Goal: Task Accomplishment & Management: Manage account settings

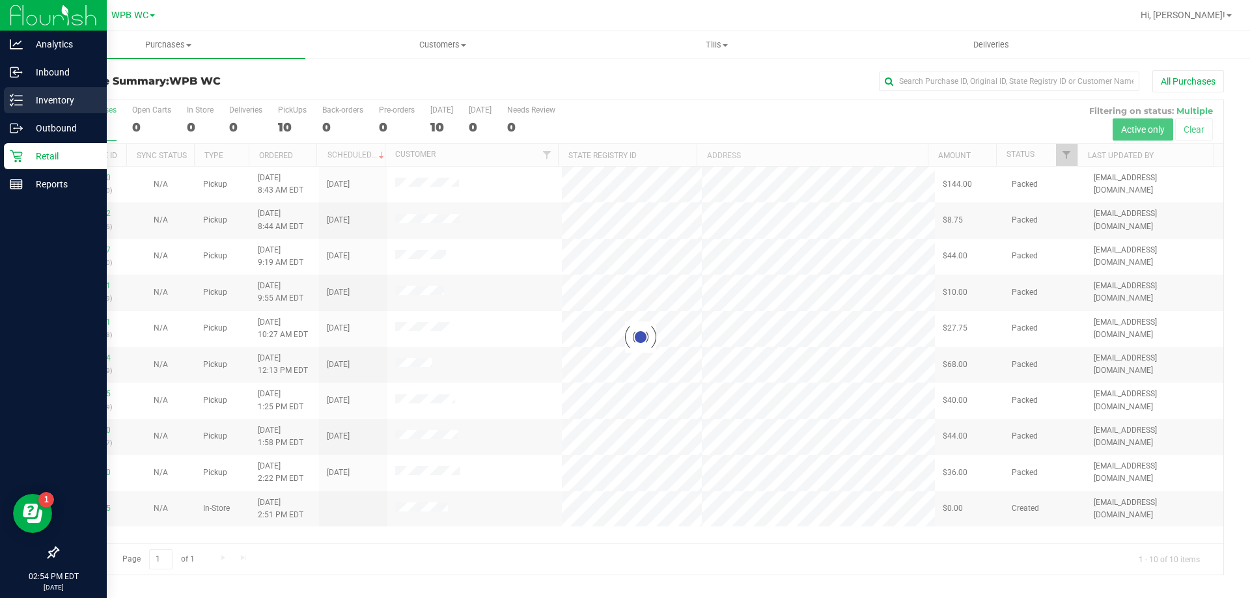
click at [24, 104] on p "Inventory" at bounding box center [62, 100] width 78 height 16
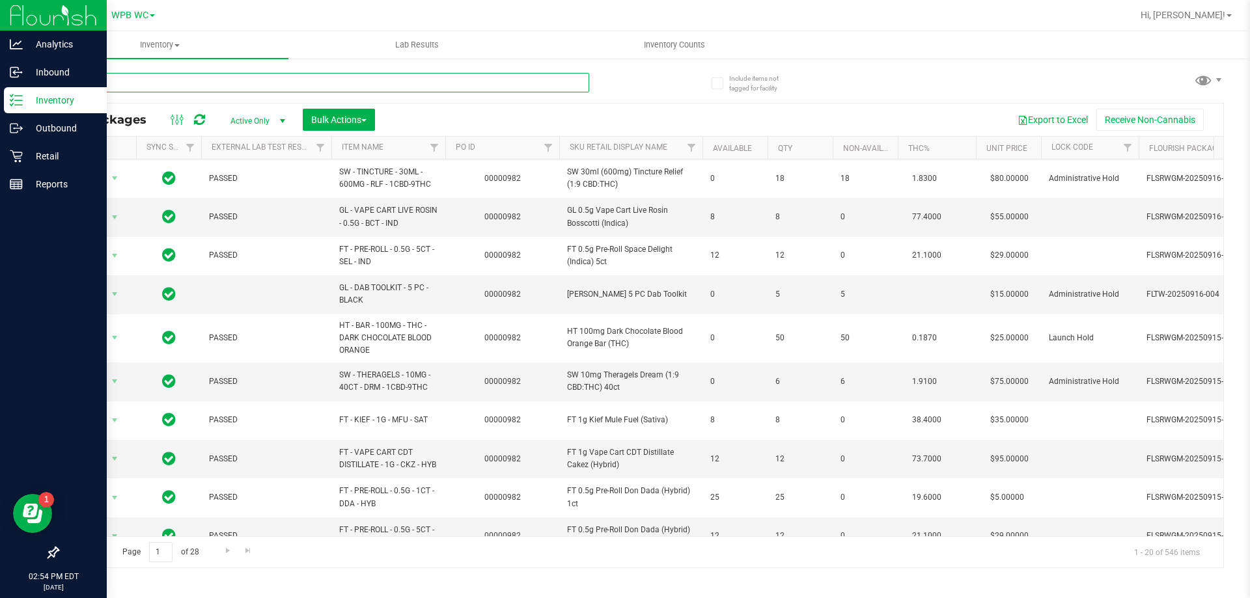
click at [251, 79] on input "text" at bounding box center [323, 83] width 532 height 20
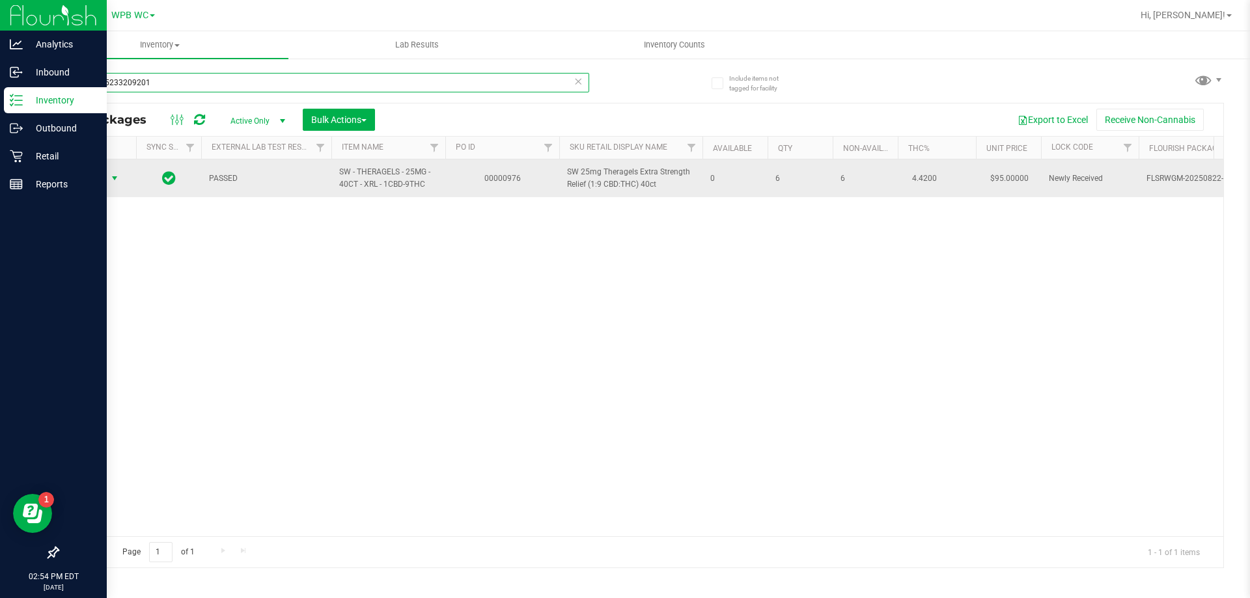
type input "4870655233209201"
click at [94, 186] on span "Action" at bounding box center [88, 178] width 35 height 18
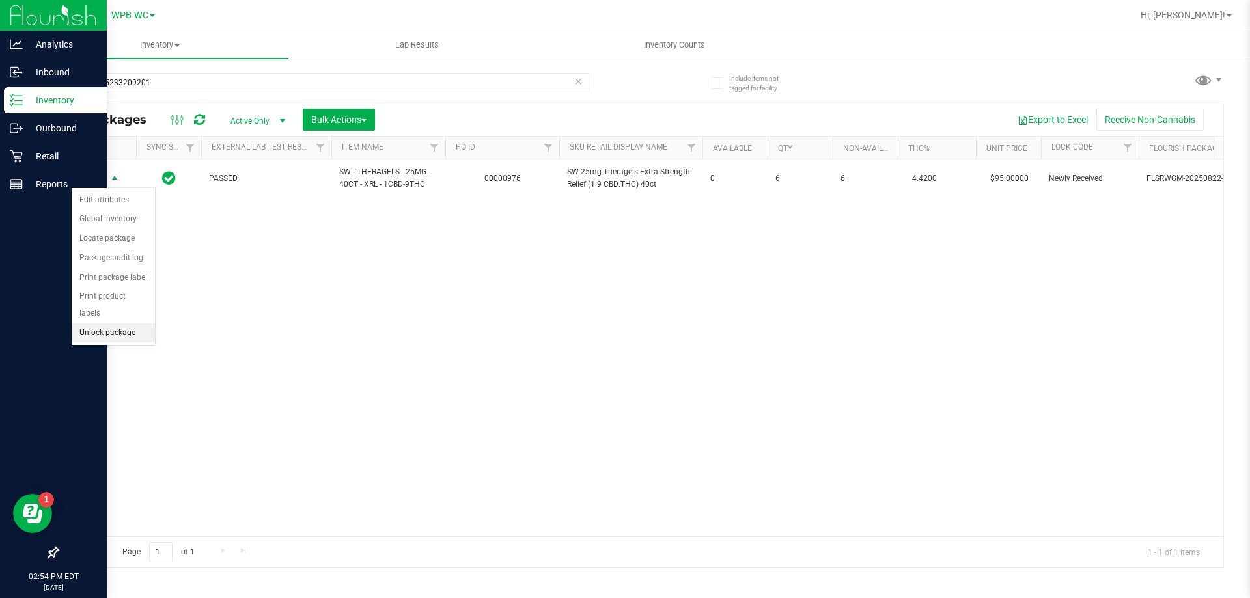
click at [117, 324] on li "Unlock package" at bounding box center [113, 334] width 83 height 20
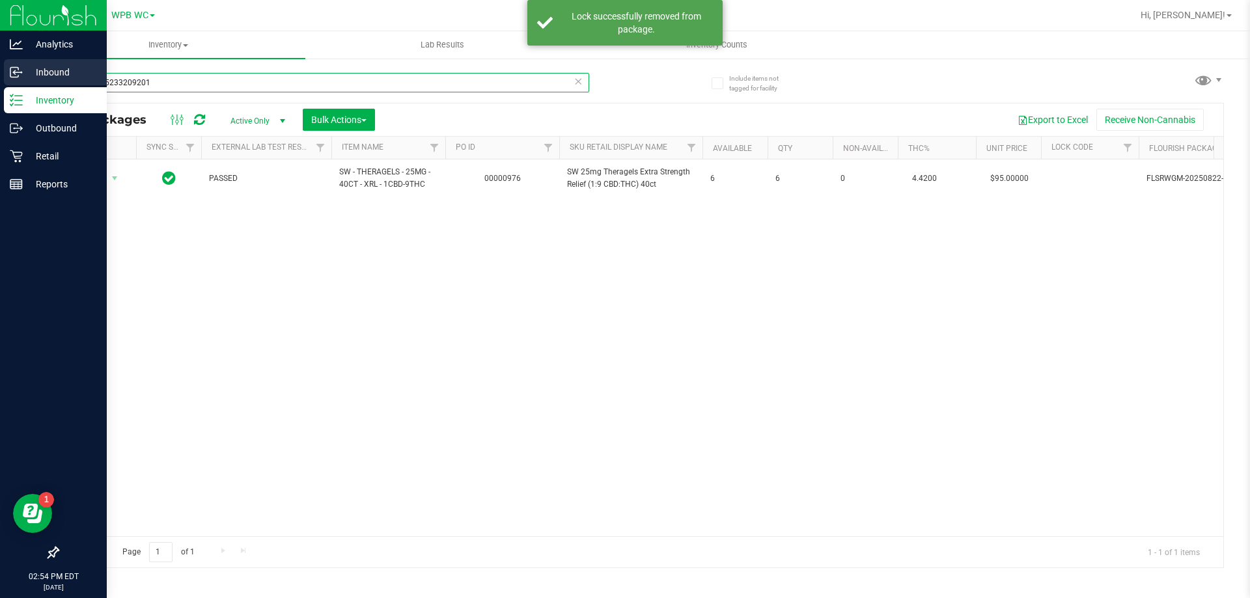
drag, startPoint x: 227, startPoint y: 79, endPoint x: 0, endPoint y: 80, distance: 226.6
click at [0, 80] on div "Analytics Inbound Inventory Outbound Retail Reports 02:54 PM EDT [DATE] 09/23 W…" at bounding box center [625, 299] width 1250 height 598
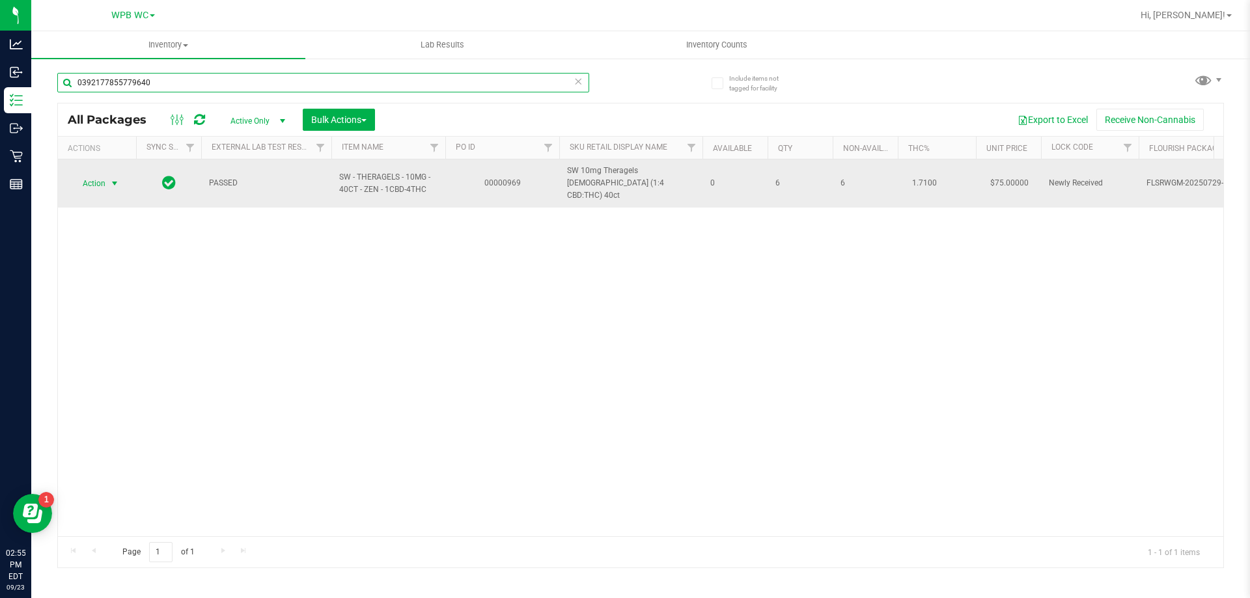
type input "0392177855779640"
click at [103, 178] on span "Action" at bounding box center [88, 184] width 35 height 18
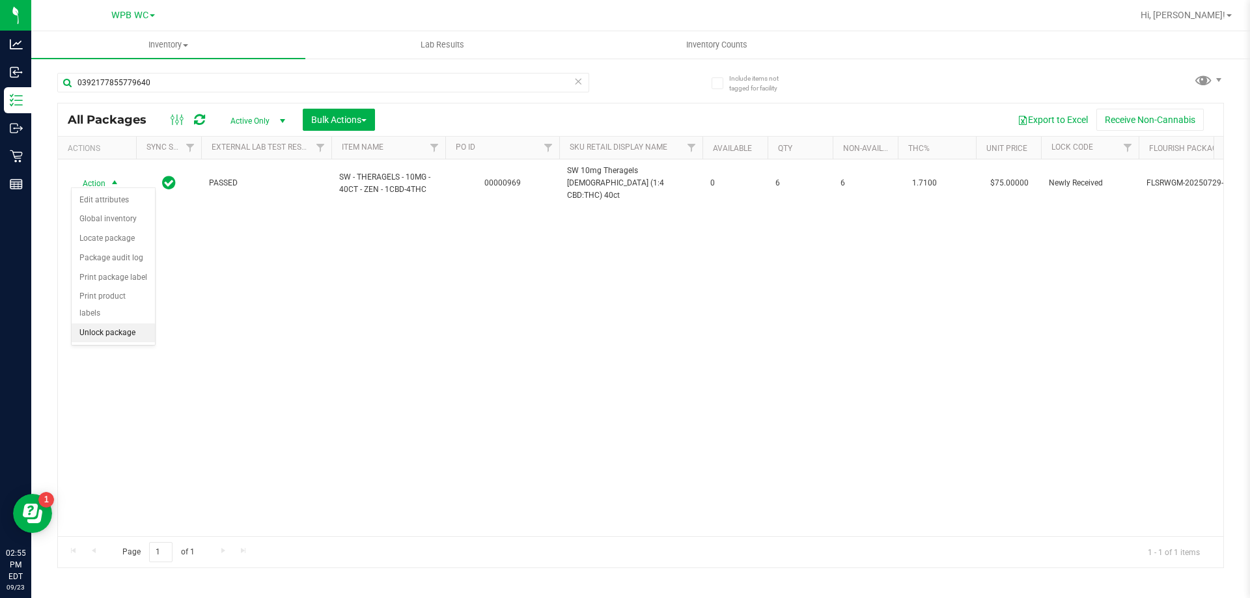
click at [107, 324] on li "Unlock package" at bounding box center [113, 334] width 83 height 20
click at [426, 344] on div "Action Action Adjust qty Create package Edit attributes Global inventory Locate…" at bounding box center [641, 348] width 1166 height 377
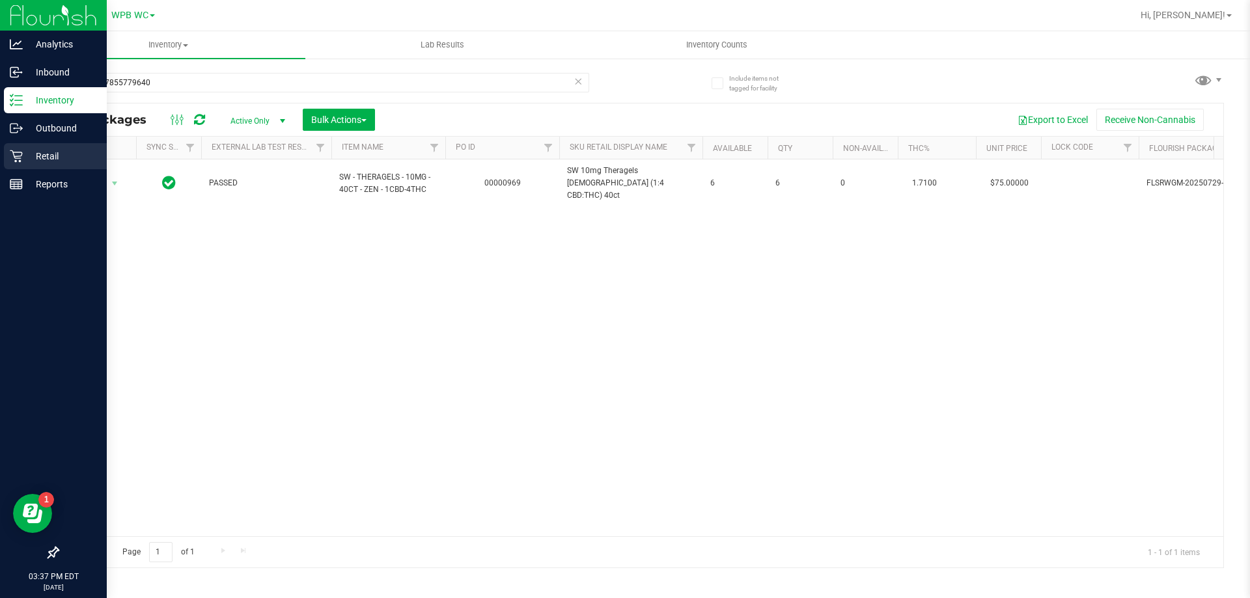
click at [21, 165] on div "Retail" at bounding box center [55, 156] width 103 height 26
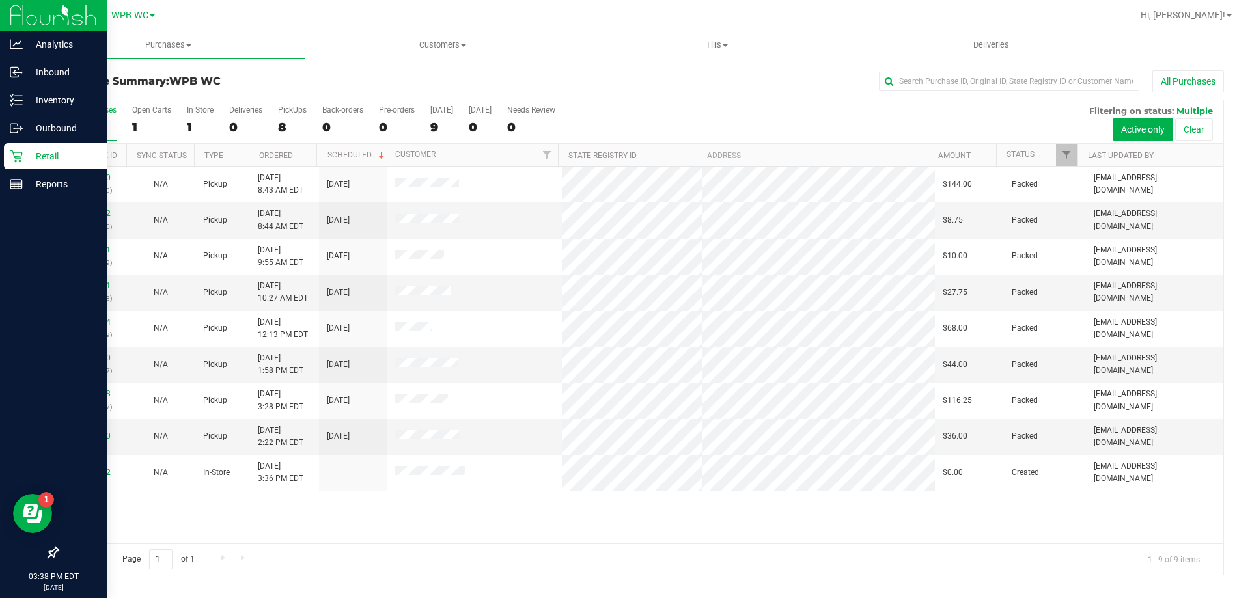
click at [667, 525] on div "11991950 (326874100) N/A Pickup [DATE] 8:43 AM EDT 9/23/2025 $144.00 Packed [EM…" at bounding box center [641, 355] width 1166 height 377
click at [362, 524] on div "11991950 (326874100) N/A Pickup [DATE] 8:43 AM EDT 9/23/2025 $144.00 Packed [EM…" at bounding box center [641, 355] width 1166 height 377
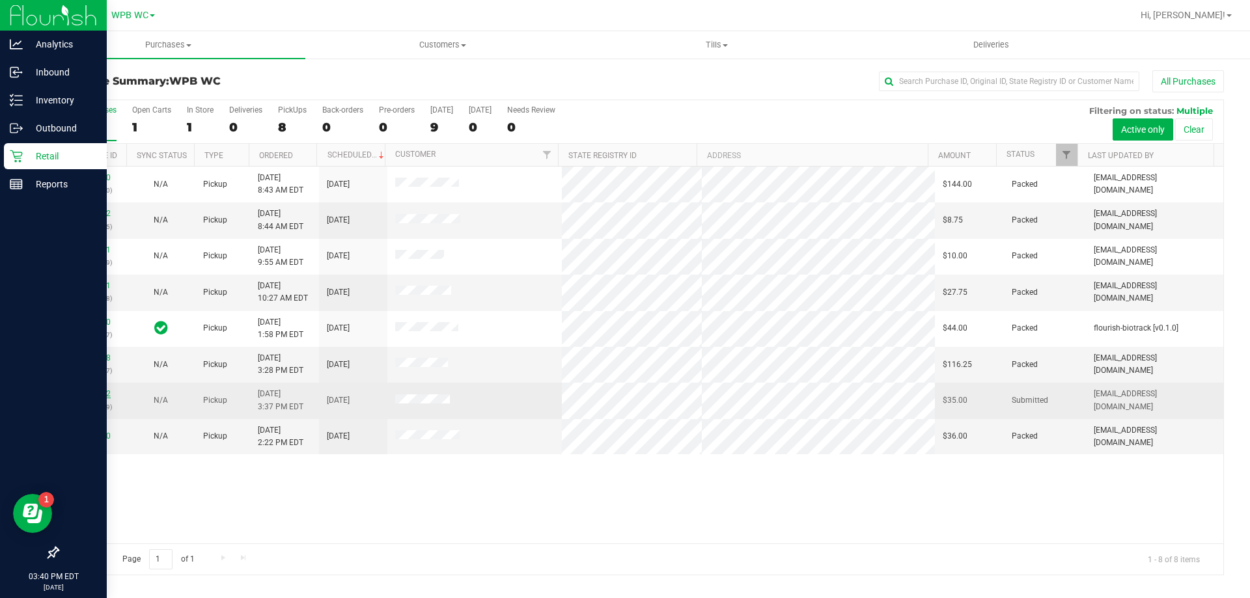
click at [99, 392] on link "11995082" at bounding box center [92, 393] width 36 height 9
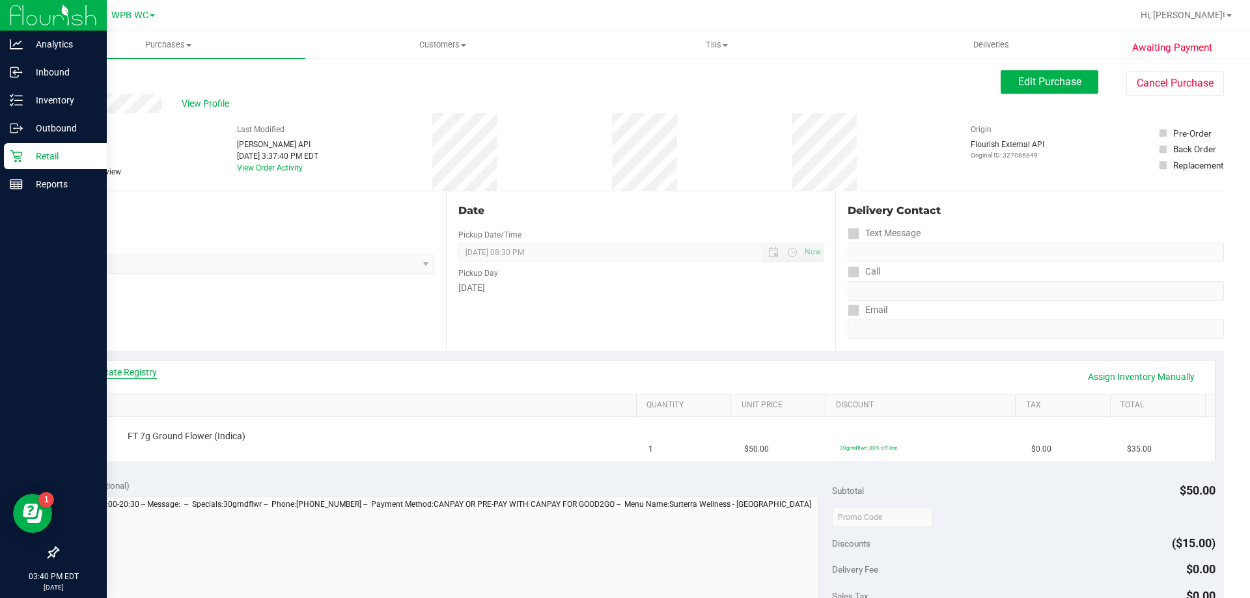
click at [108, 366] on link "View State Registry" at bounding box center [118, 372] width 78 height 13
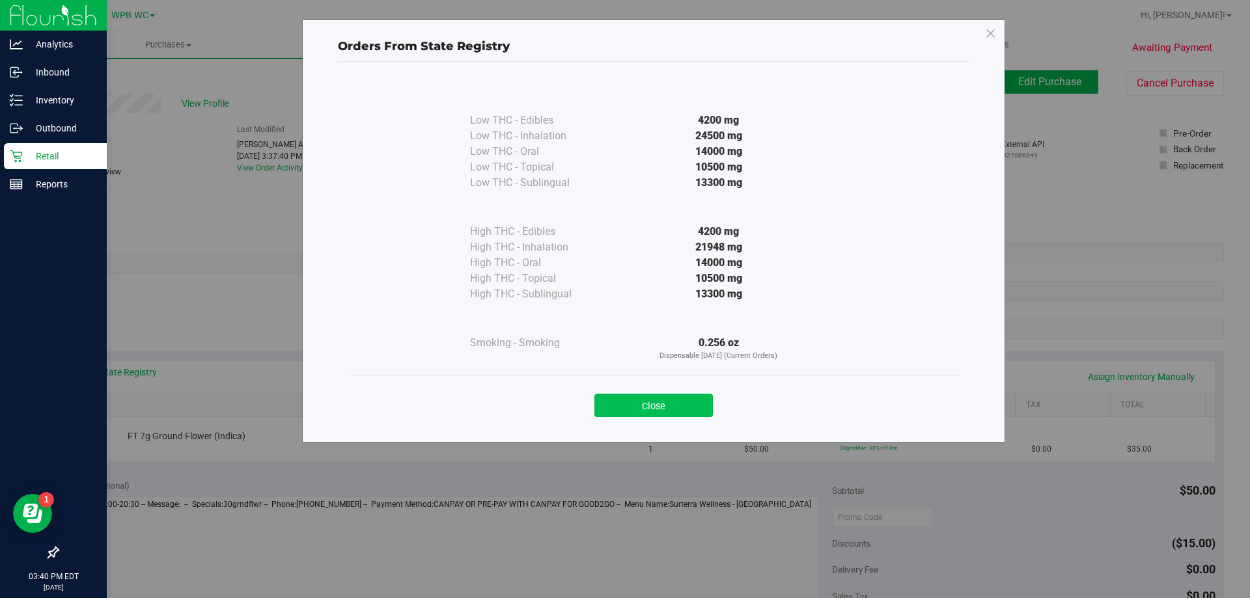
click at [662, 402] on button "Close" at bounding box center [654, 405] width 119 height 23
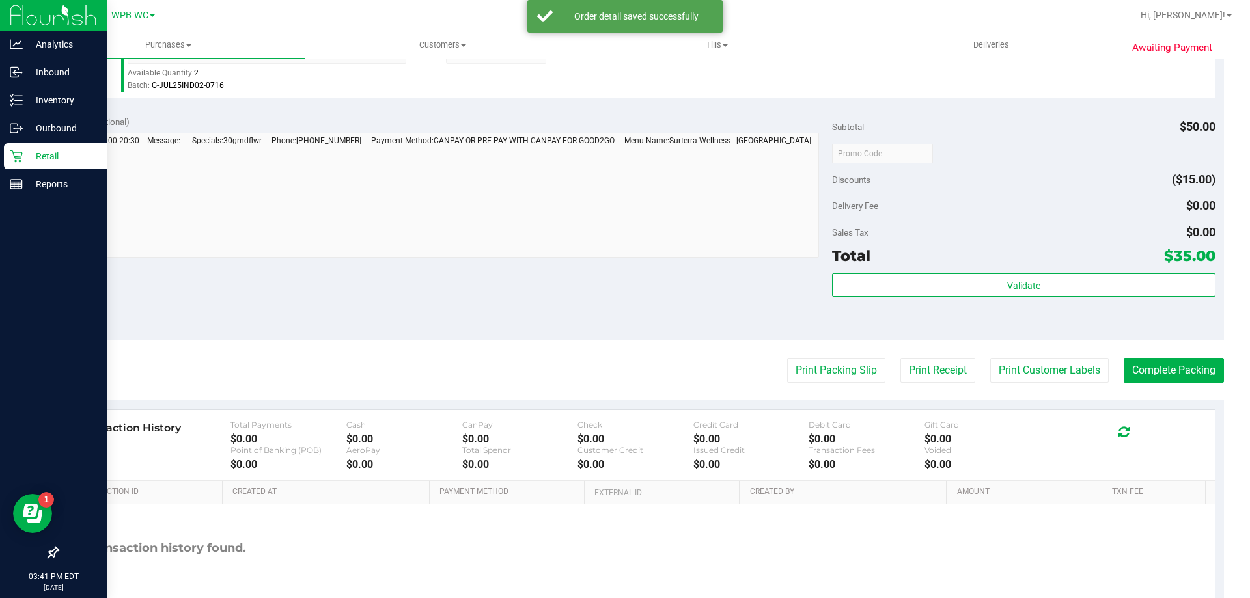
scroll to position [466, 0]
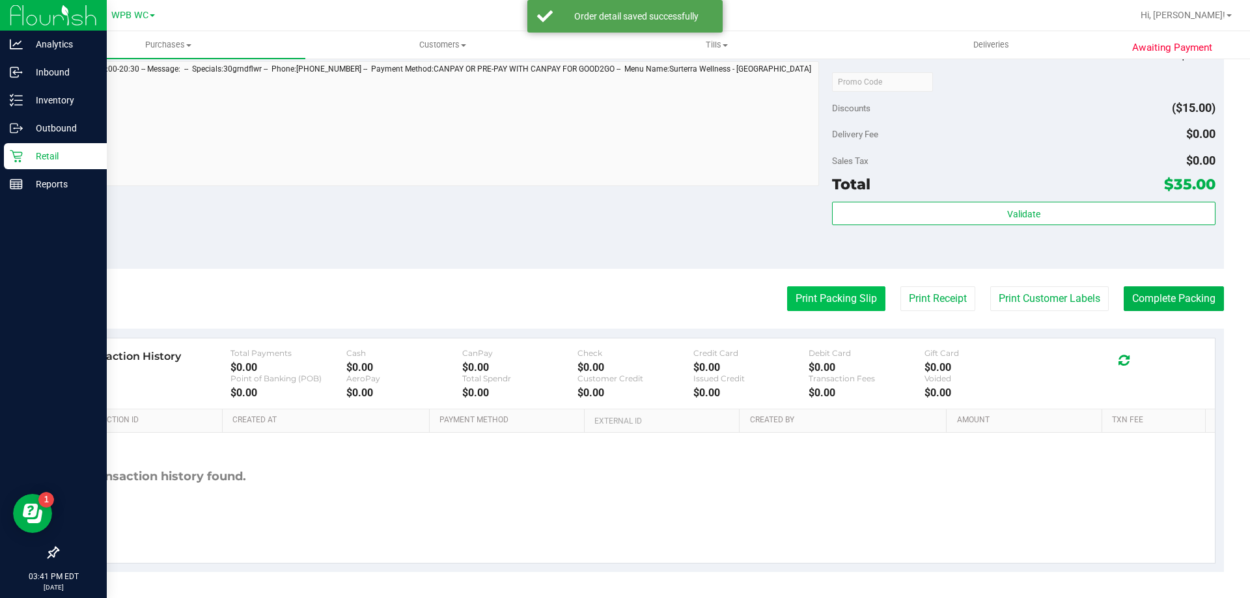
click at [821, 292] on button "Print Packing Slip" at bounding box center [836, 299] width 98 height 25
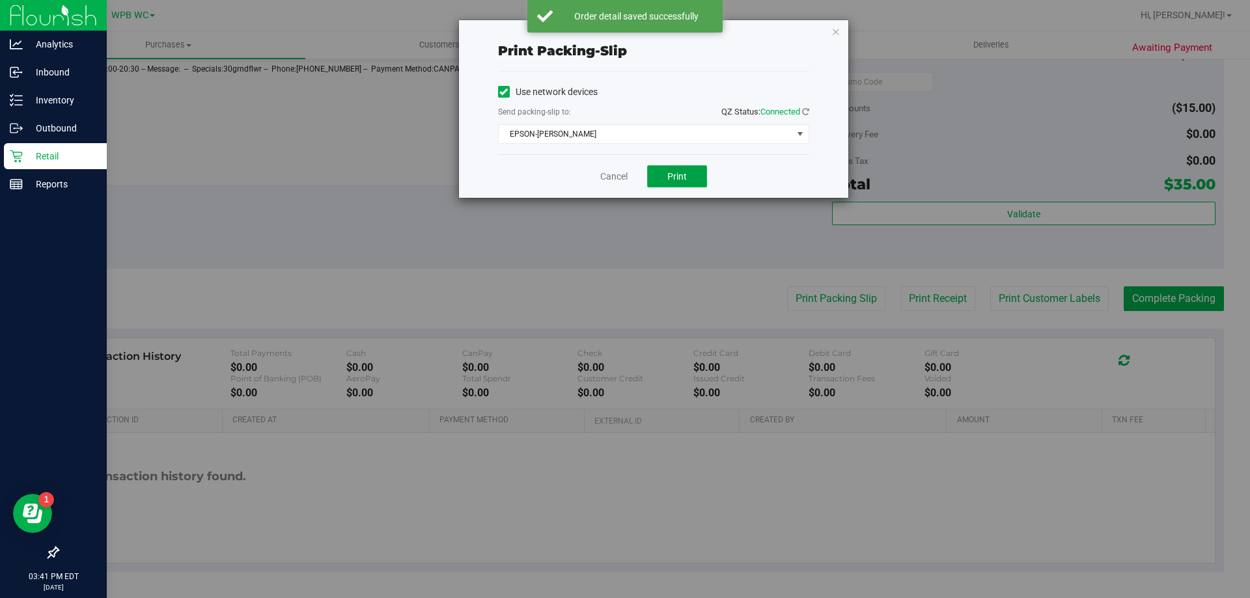
click at [690, 171] on button "Print" at bounding box center [677, 176] width 60 height 22
click at [623, 177] on link "Cancel" at bounding box center [613, 177] width 27 height 14
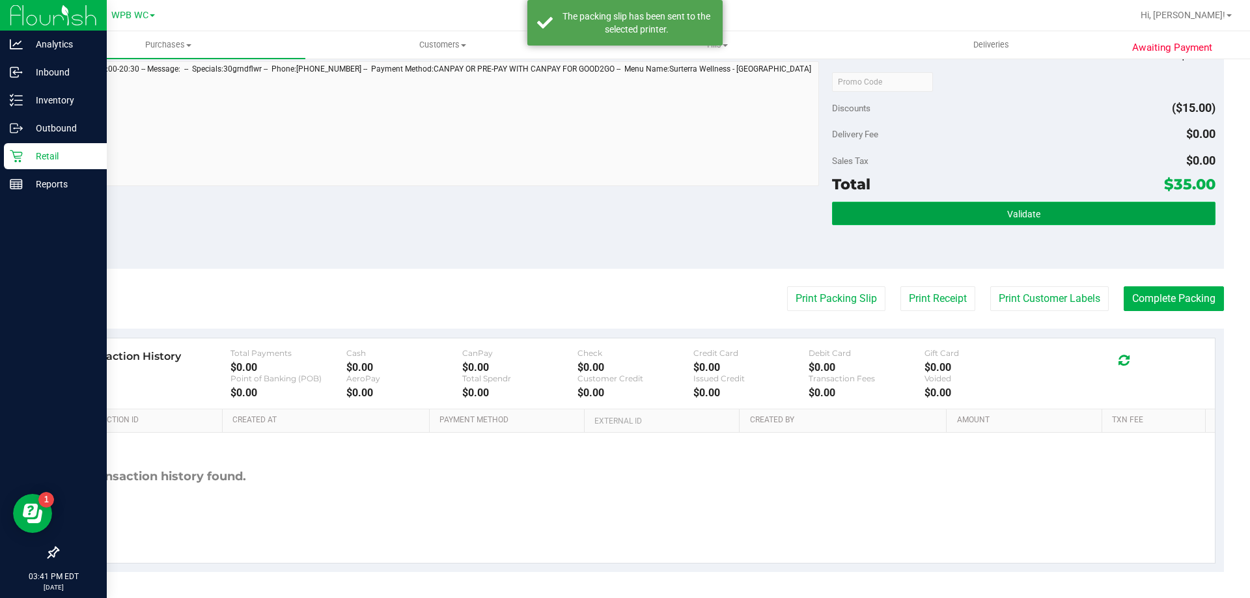
click at [1138, 206] on button "Validate" at bounding box center [1023, 213] width 383 height 23
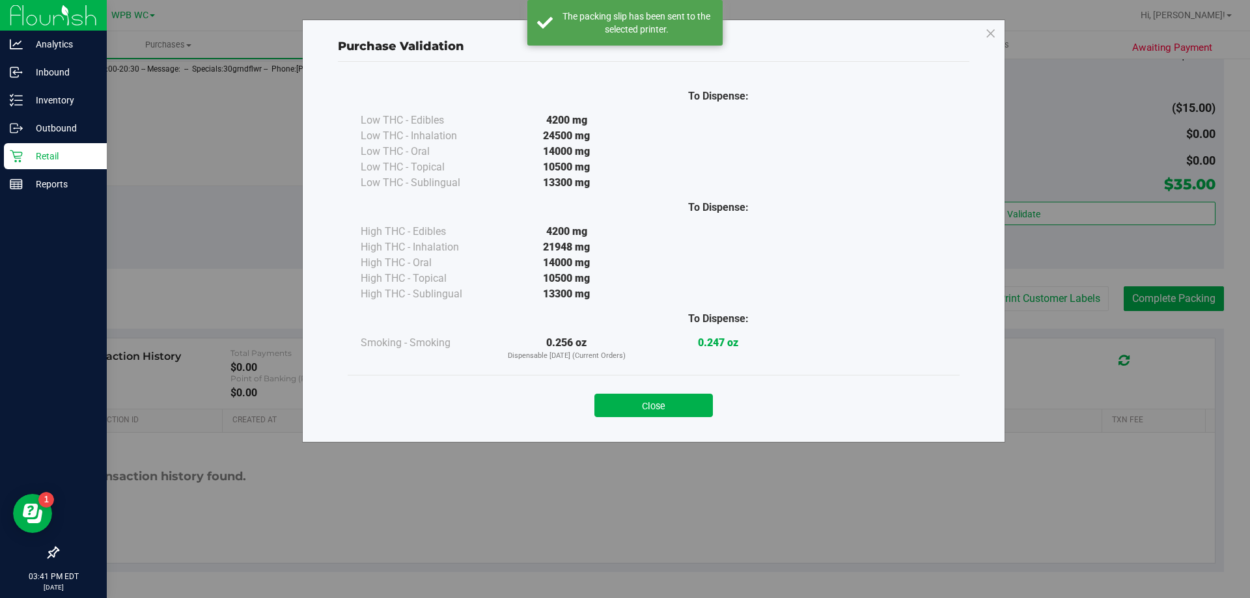
click at [670, 393] on div "Close" at bounding box center [653, 401] width 593 height 33
drag, startPoint x: 671, startPoint y: 403, endPoint x: 814, endPoint y: 385, distance: 143.7
click at [673, 403] on button "Close" at bounding box center [654, 405] width 119 height 23
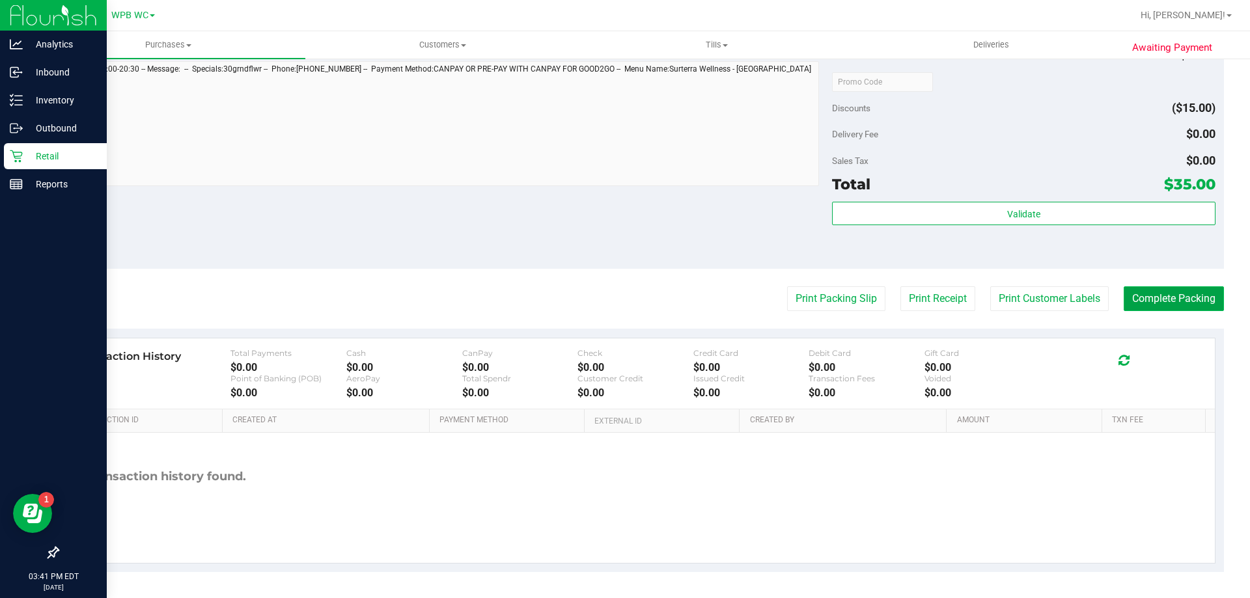
click at [1184, 301] on button "Complete Packing" at bounding box center [1174, 299] width 100 height 25
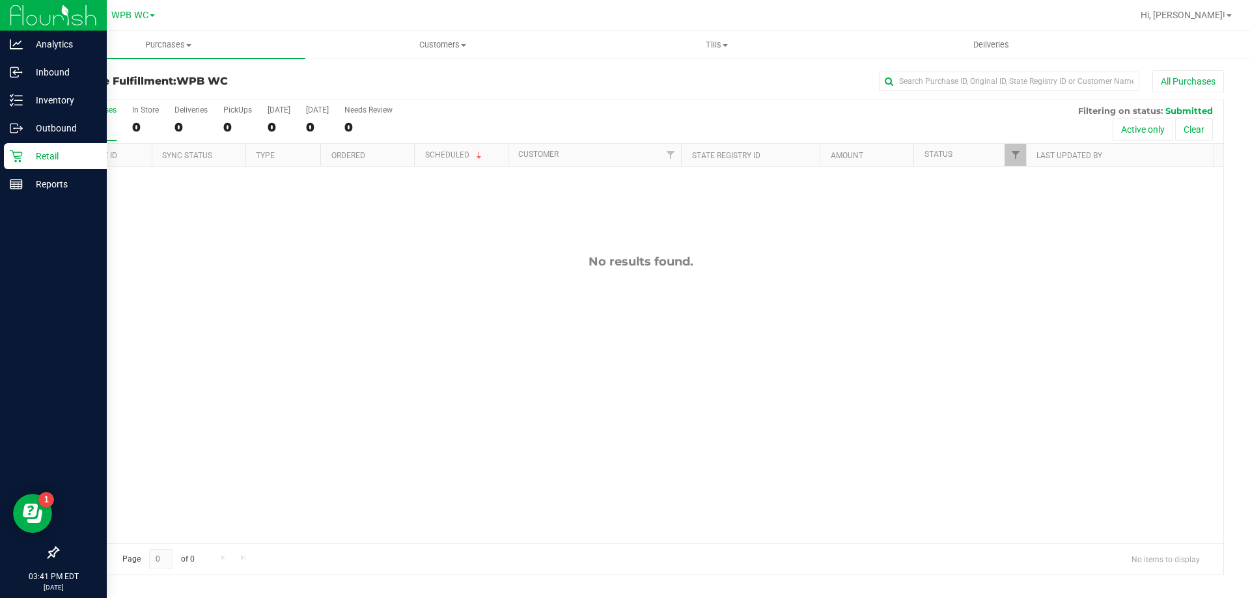
click at [260, 350] on div "No results found." at bounding box center [641, 399] width 1166 height 465
click at [49, 96] on p "Inventory" at bounding box center [62, 100] width 78 height 16
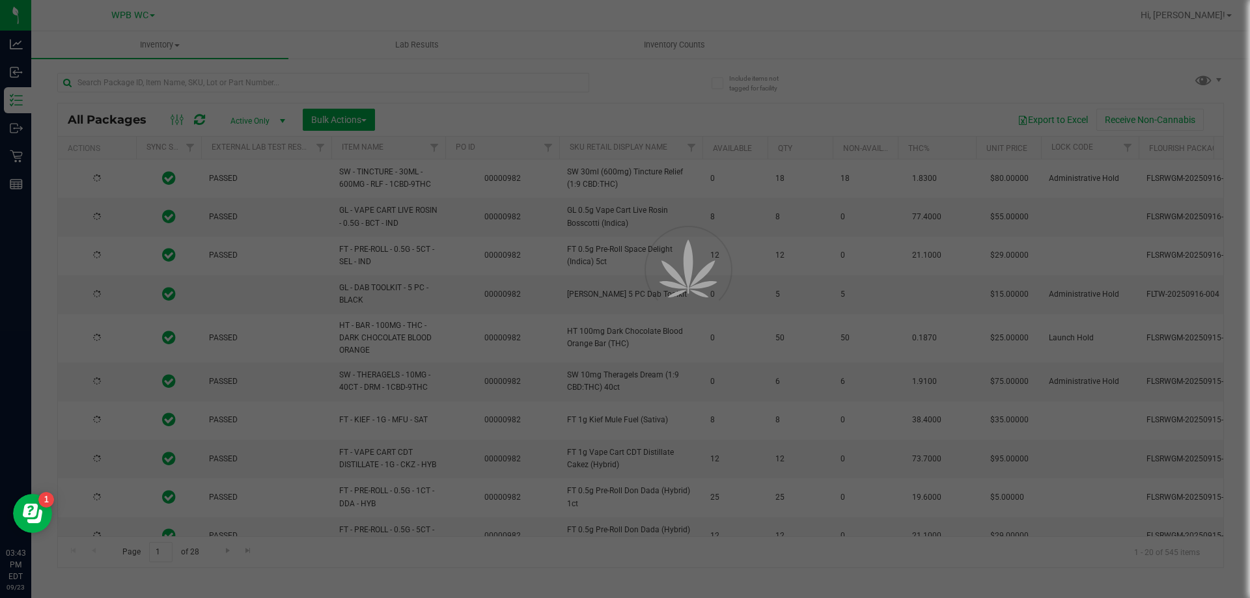
type input "[DATE]"
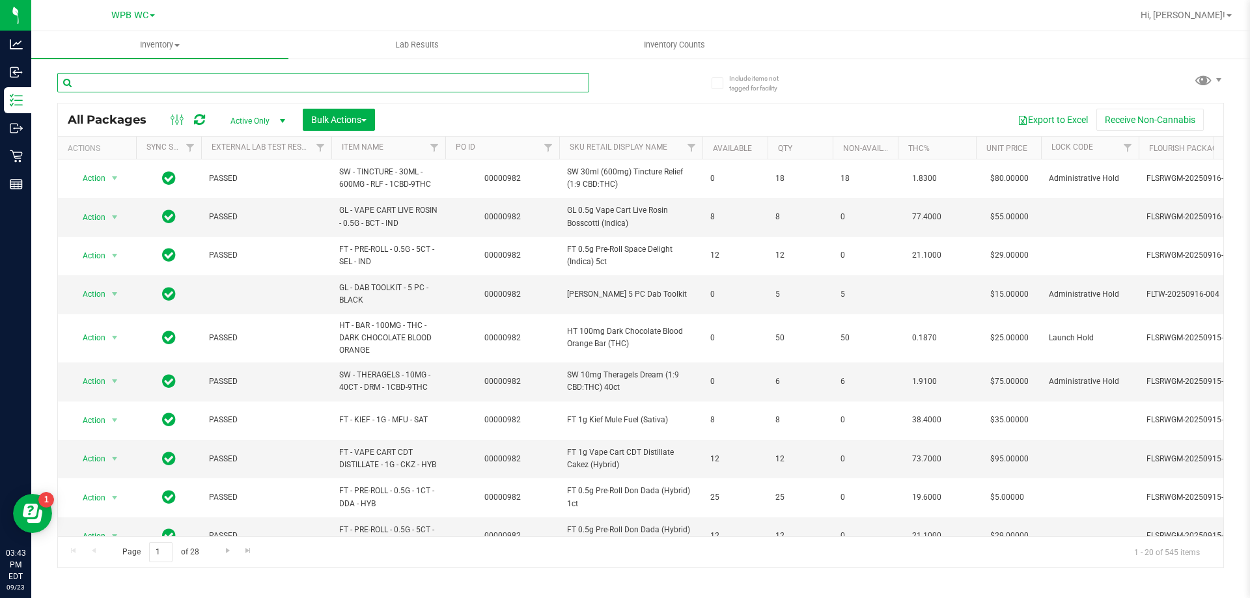
click at [263, 78] on input "text" at bounding box center [323, 83] width 532 height 20
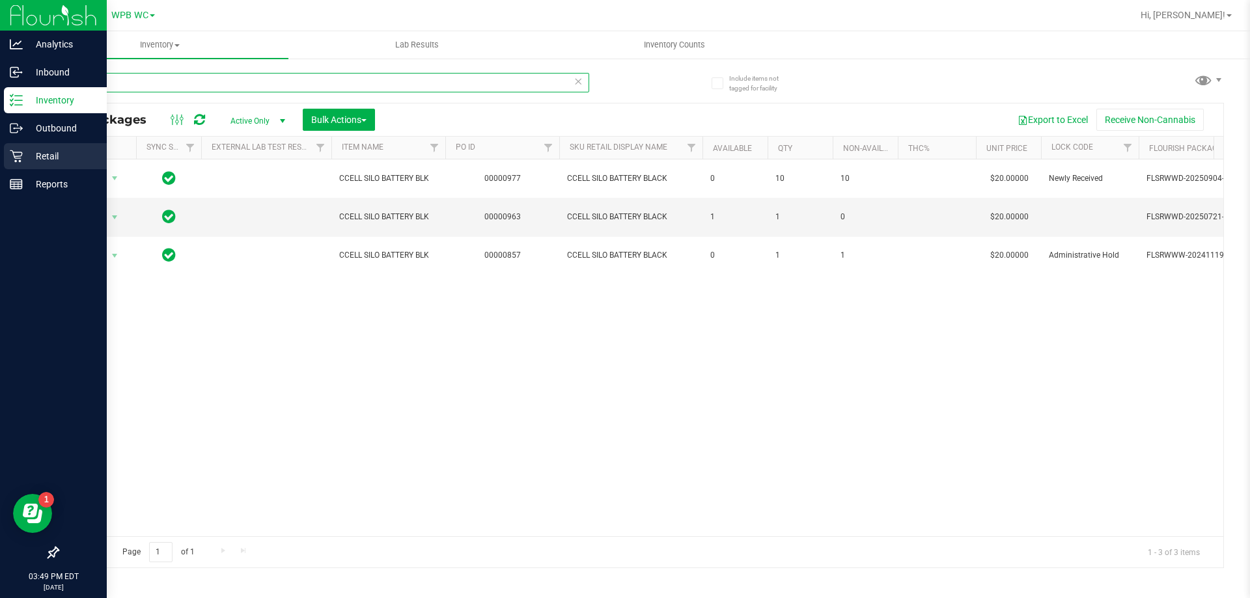
type input "ccell"
click at [28, 158] on p "Retail" at bounding box center [62, 156] width 78 height 16
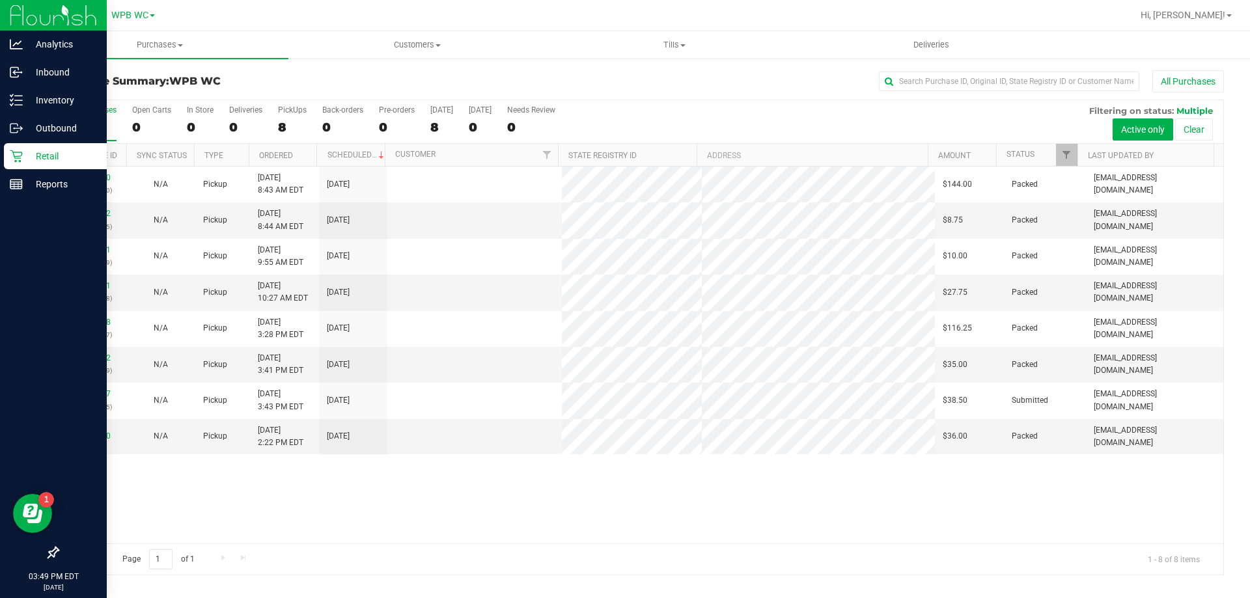
click at [92, 393] on link "11995117" at bounding box center [92, 393] width 36 height 9
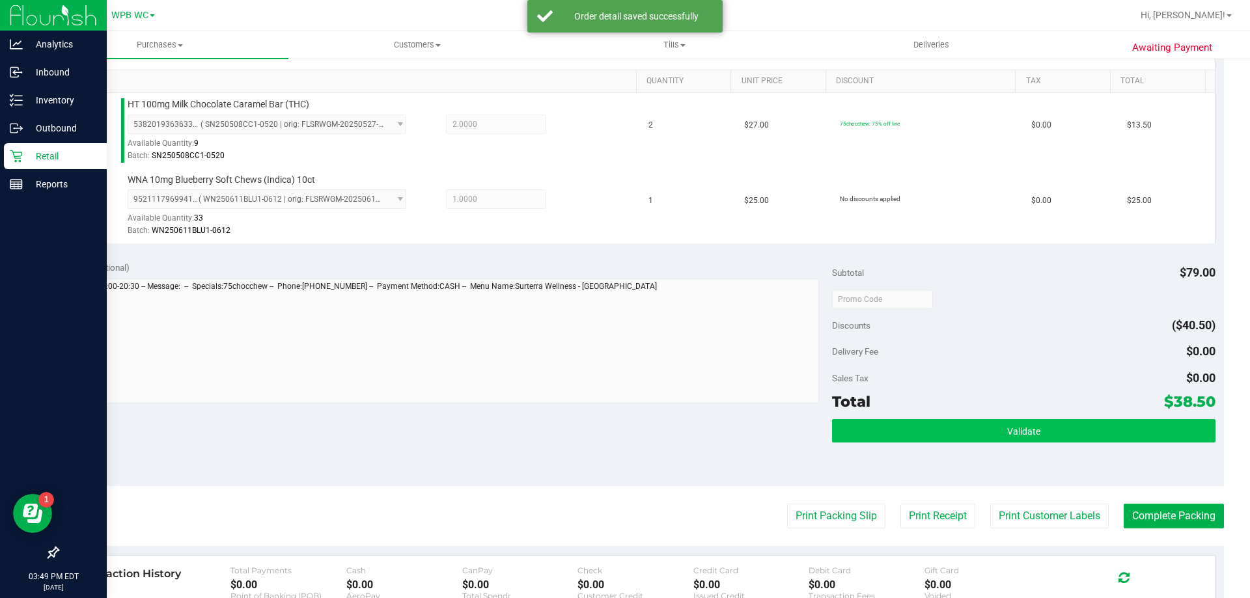
scroll to position [326, 0]
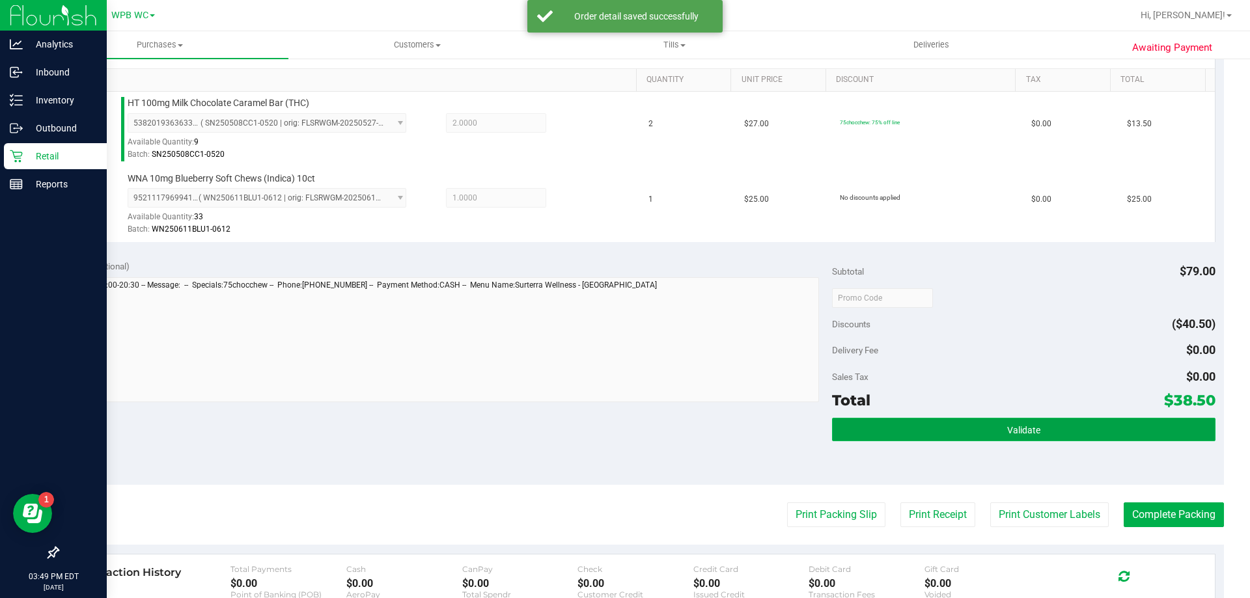
click at [1108, 431] on button "Validate" at bounding box center [1023, 429] width 383 height 23
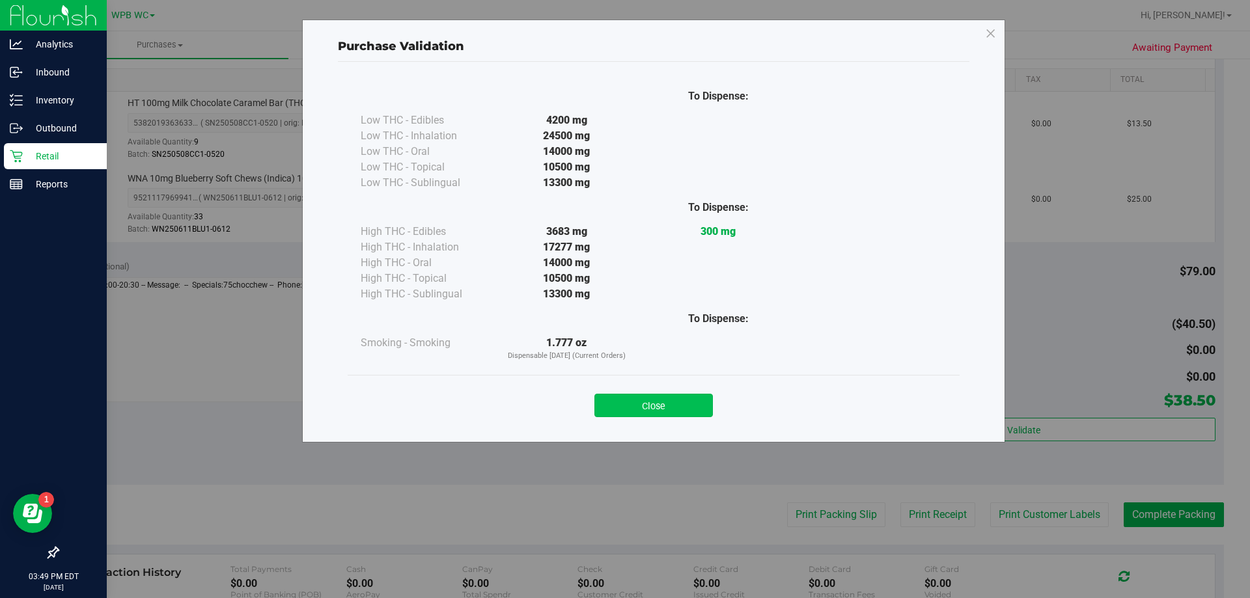
click at [665, 408] on button "Close" at bounding box center [654, 405] width 119 height 23
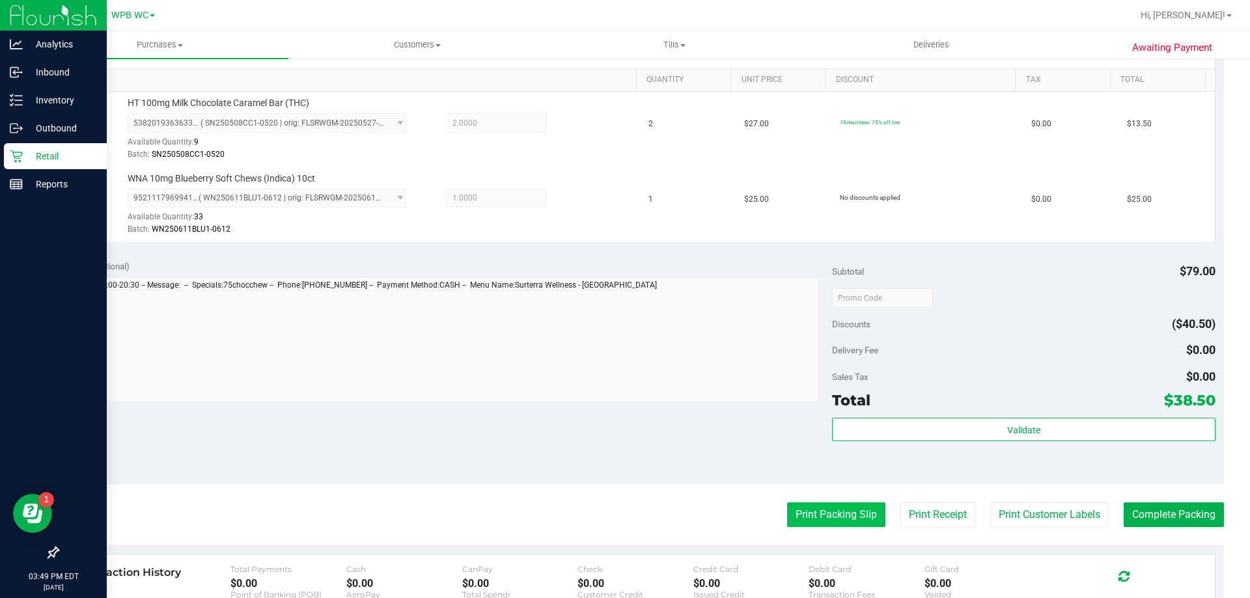
click at [829, 522] on button "Print Packing Slip" at bounding box center [836, 515] width 98 height 25
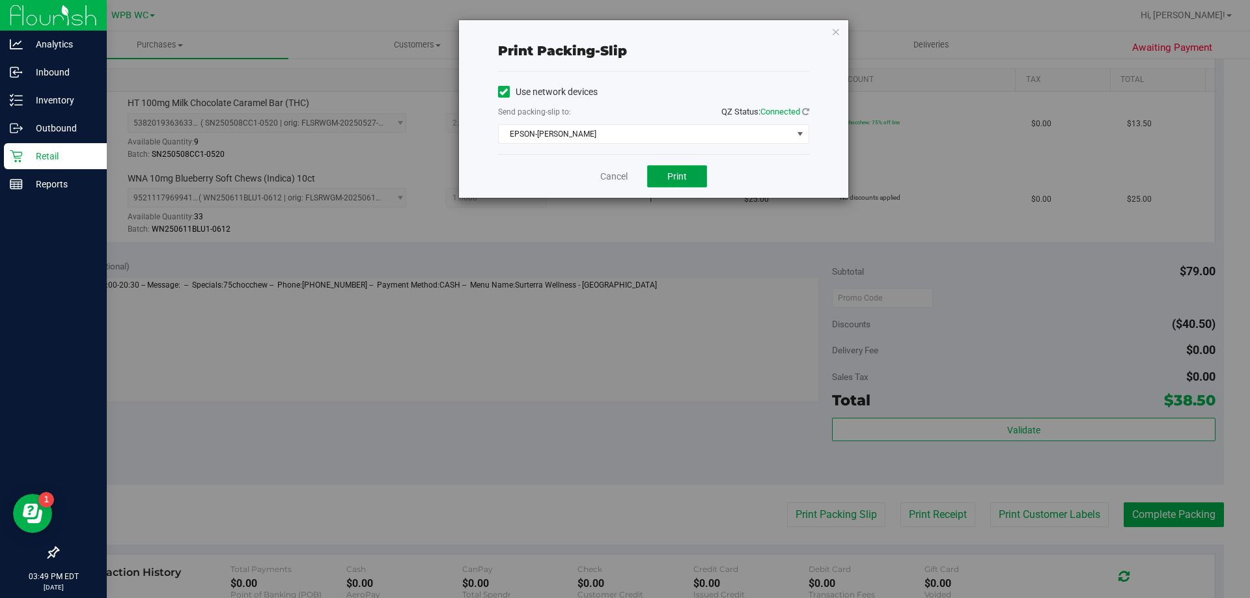
click at [673, 174] on span "Print" at bounding box center [677, 176] width 20 height 10
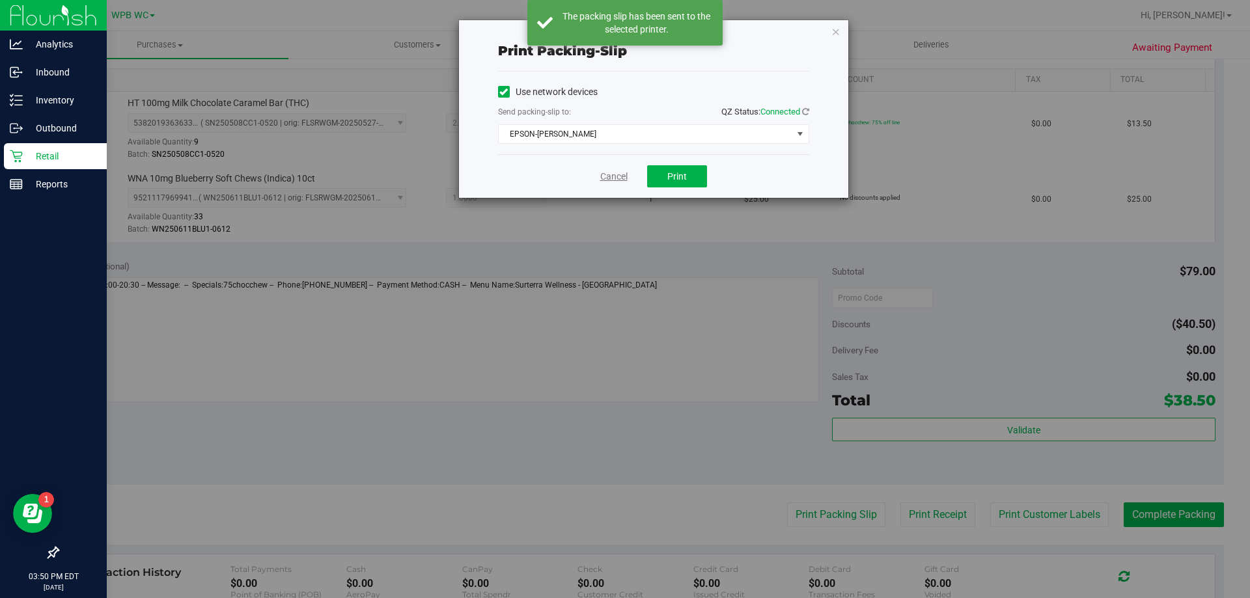
click at [609, 180] on link "Cancel" at bounding box center [613, 177] width 27 height 14
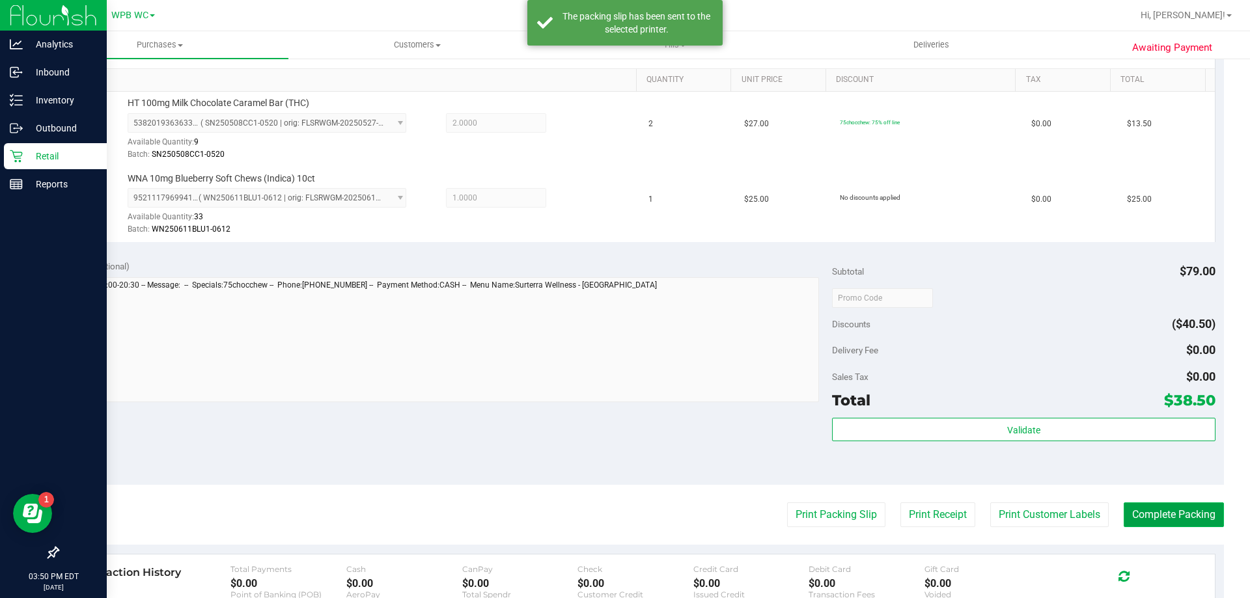
click at [1188, 514] on button "Complete Packing" at bounding box center [1174, 515] width 100 height 25
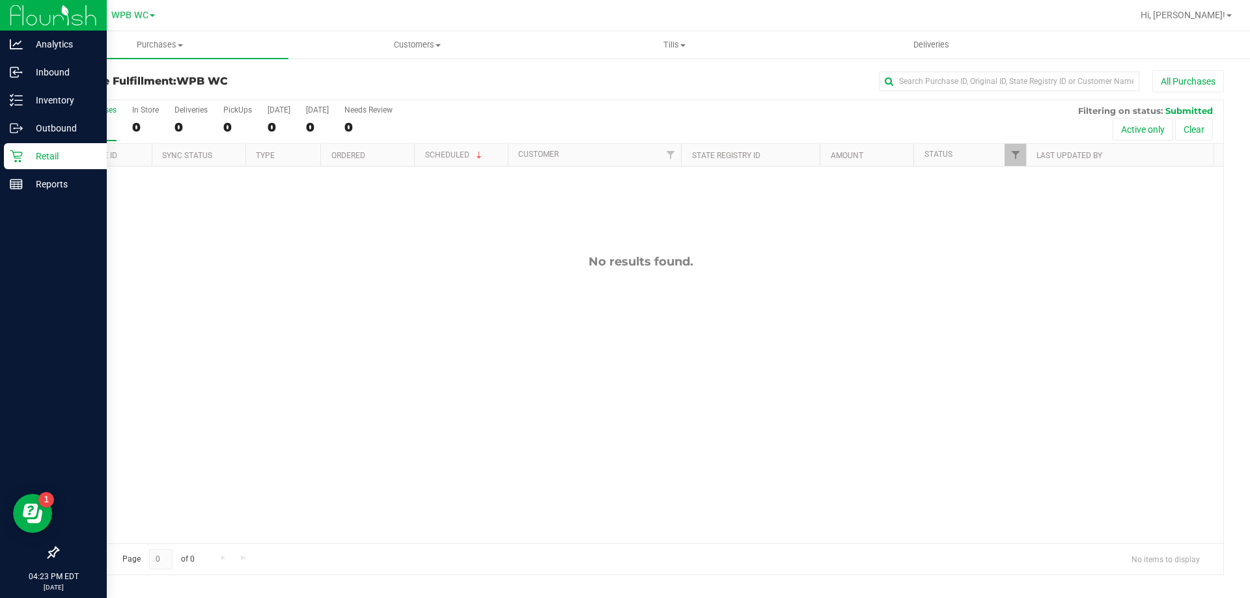
click at [25, 146] on div "Retail" at bounding box center [55, 156] width 103 height 26
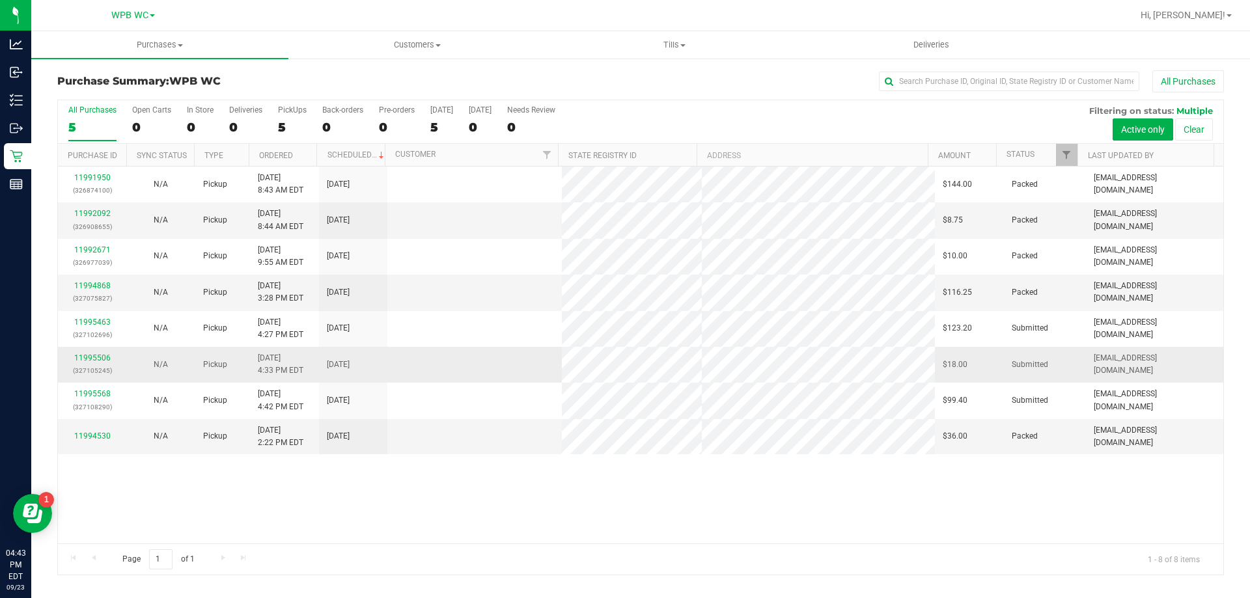
click at [94, 351] on td "11995506 (327105245)" at bounding box center [92, 365] width 68 height 36
click at [92, 358] on link "11995506" at bounding box center [92, 358] width 36 height 9
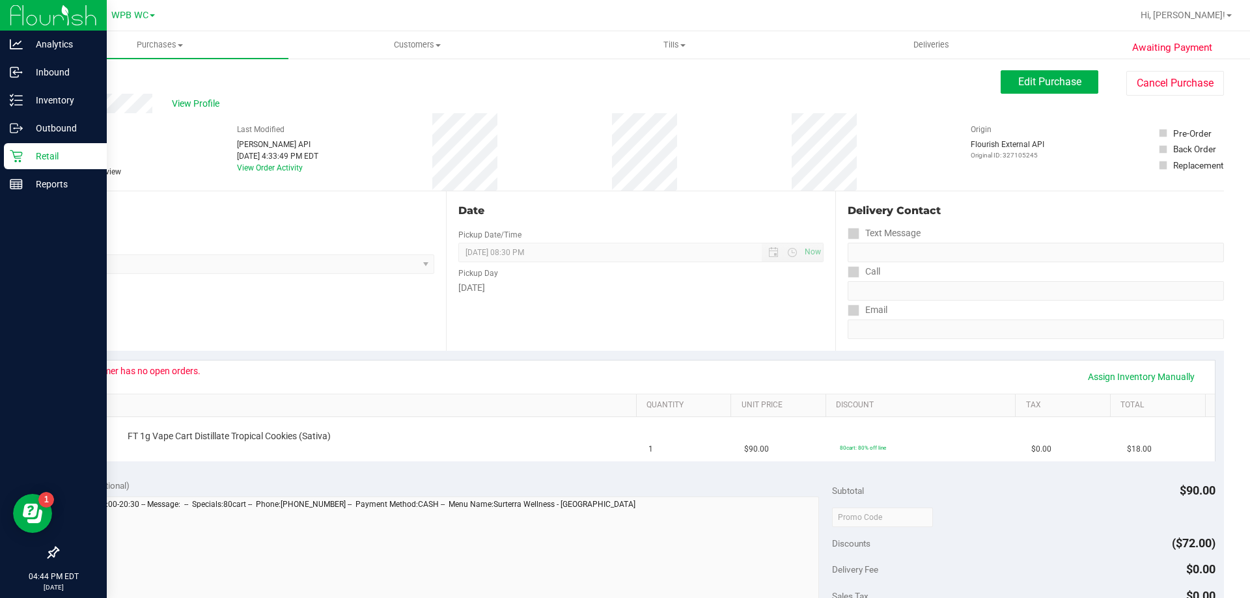
click at [27, 165] on div "Retail" at bounding box center [55, 156] width 103 height 26
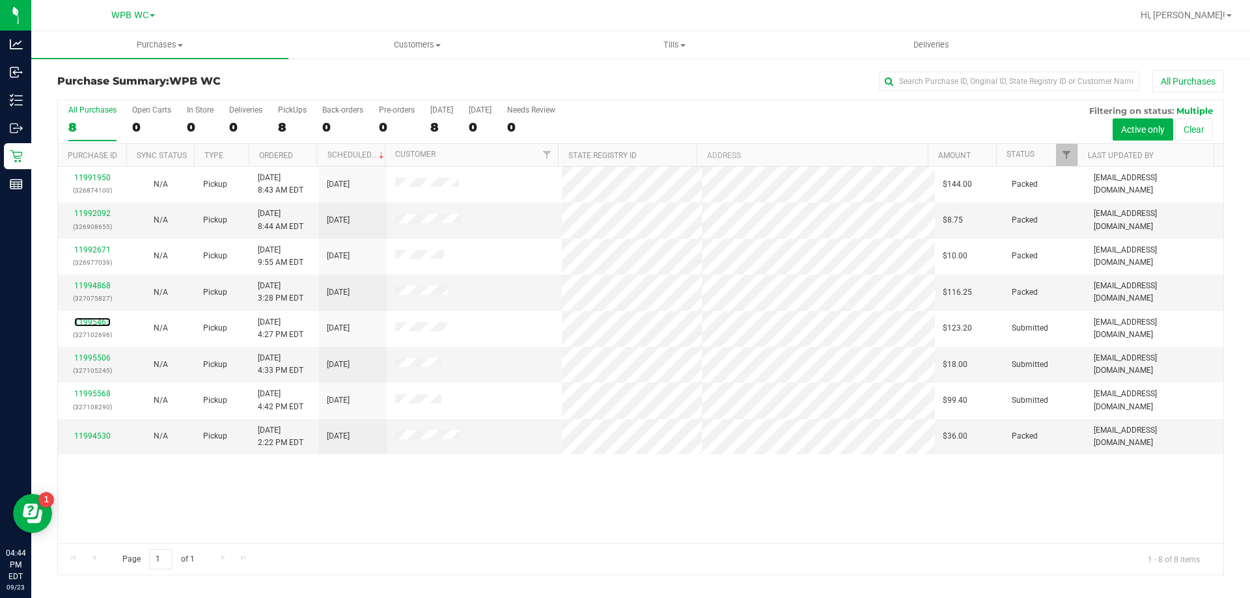
click at [97, 322] on link "11995463" at bounding box center [92, 322] width 36 height 9
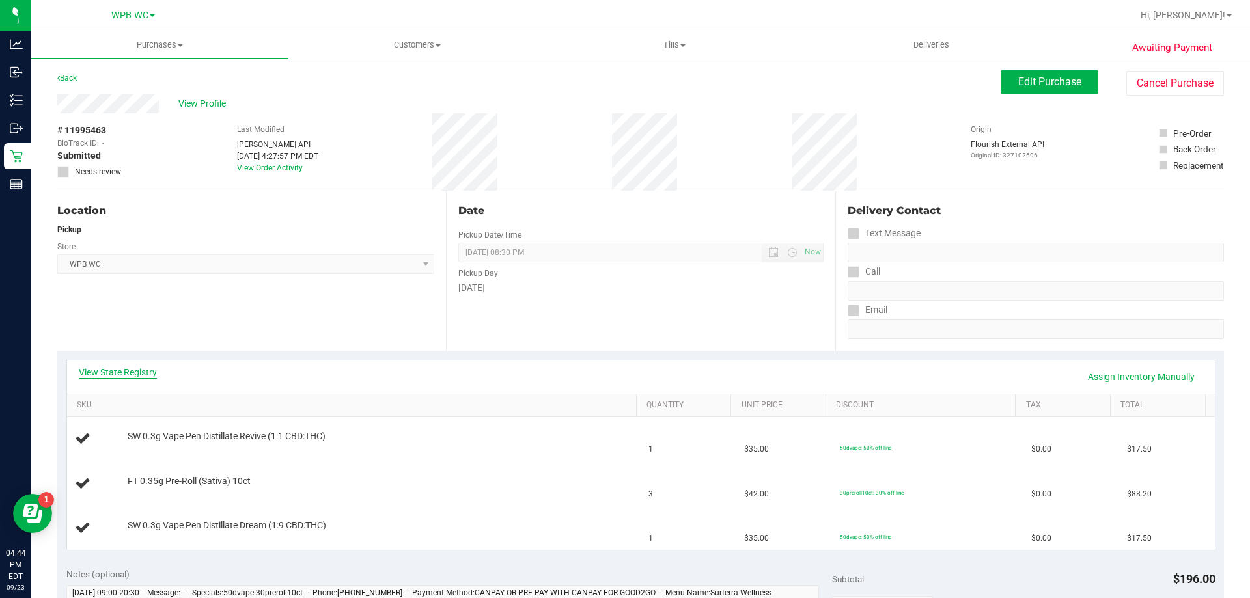
click at [111, 373] on link "View State Registry" at bounding box center [118, 372] width 78 height 13
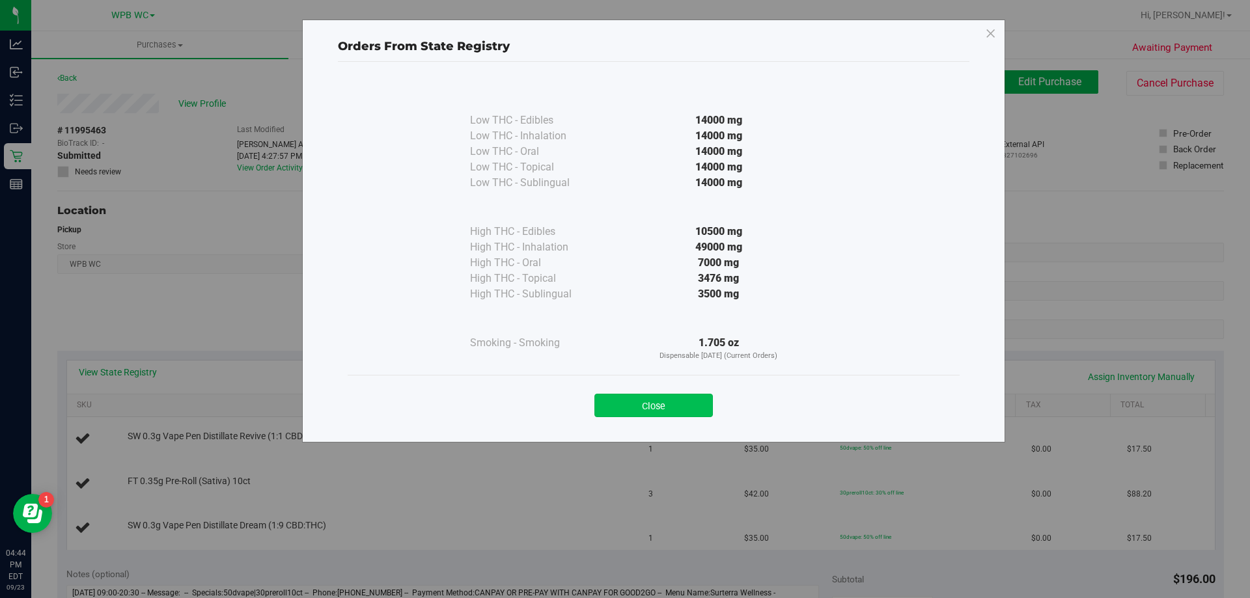
click at [696, 403] on button "Close" at bounding box center [654, 405] width 119 height 23
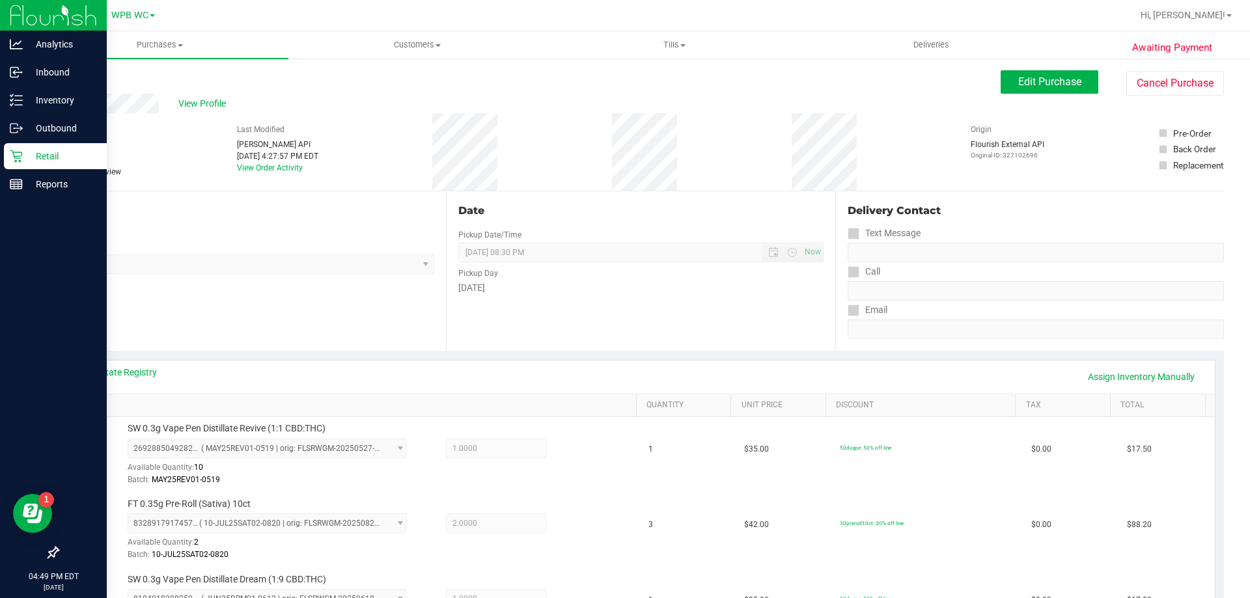
click at [28, 159] on p "Retail" at bounding box center [62, 156] width 78 height 16
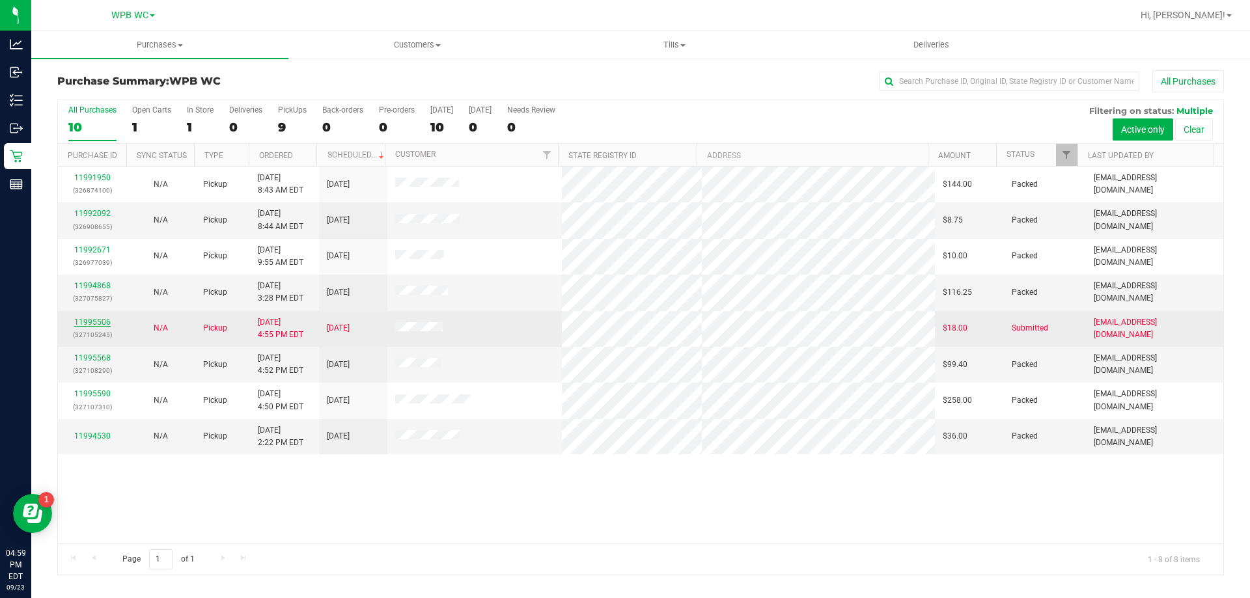
click at [101, 322] on link "11995506" at bounding box center [92, 322] width 36 height 9
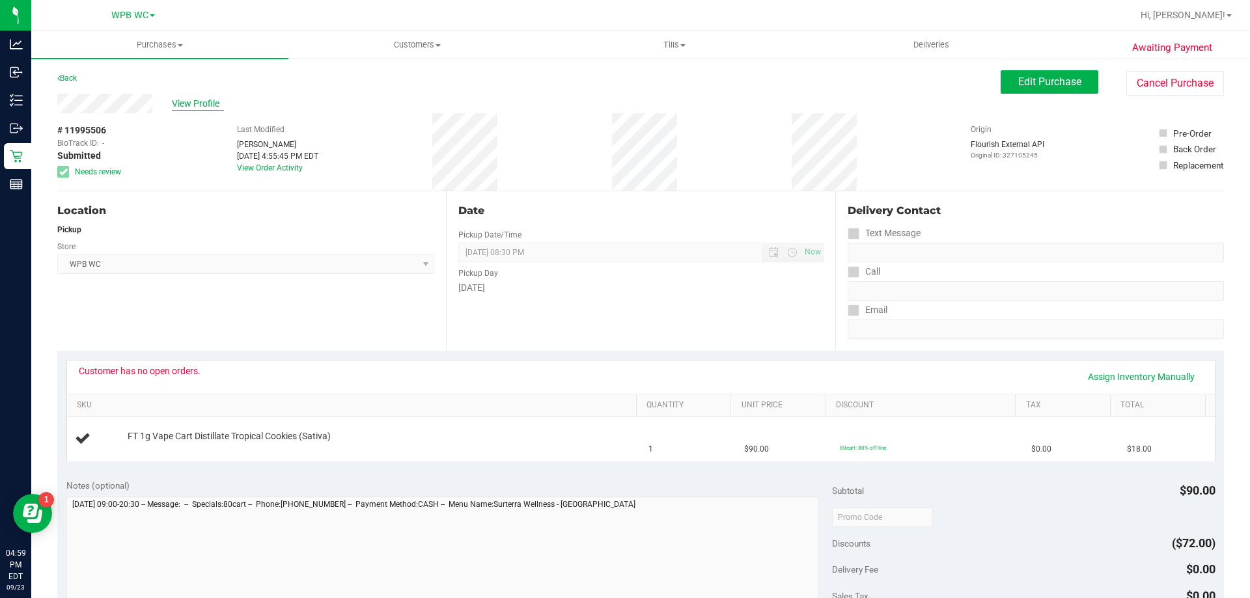
click at [206, 99] on span "View Profile" at bounding box center [198, 104] width 52 height 14
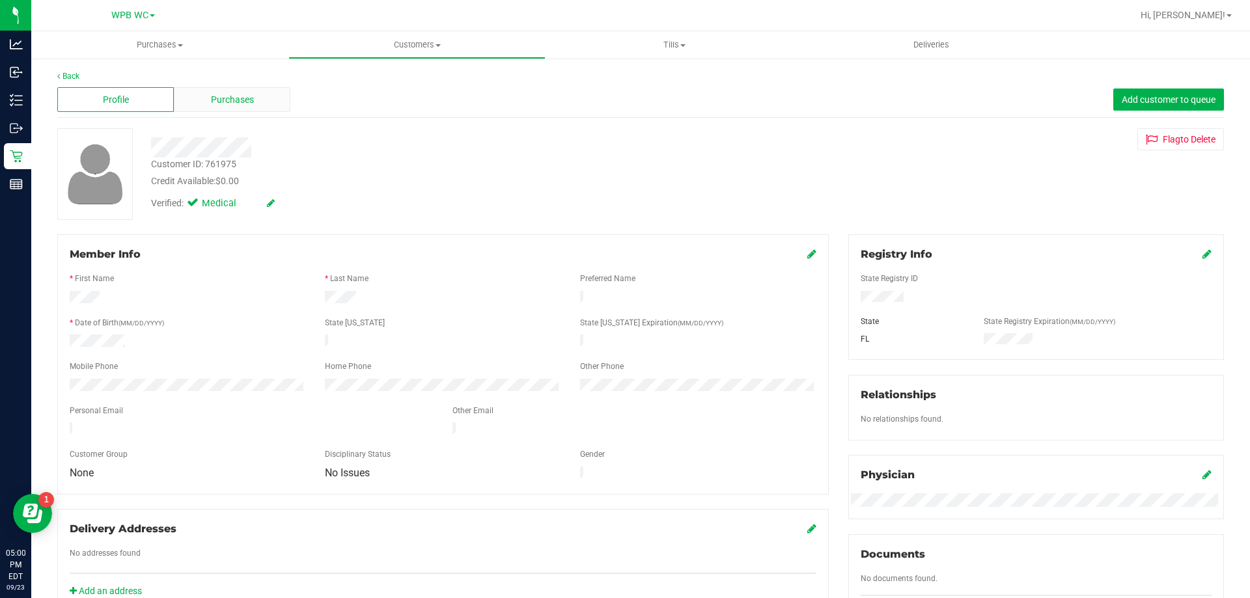
click at [216, 100] on span "Purchases" at bounding box center [232, 100] width 43 height 14
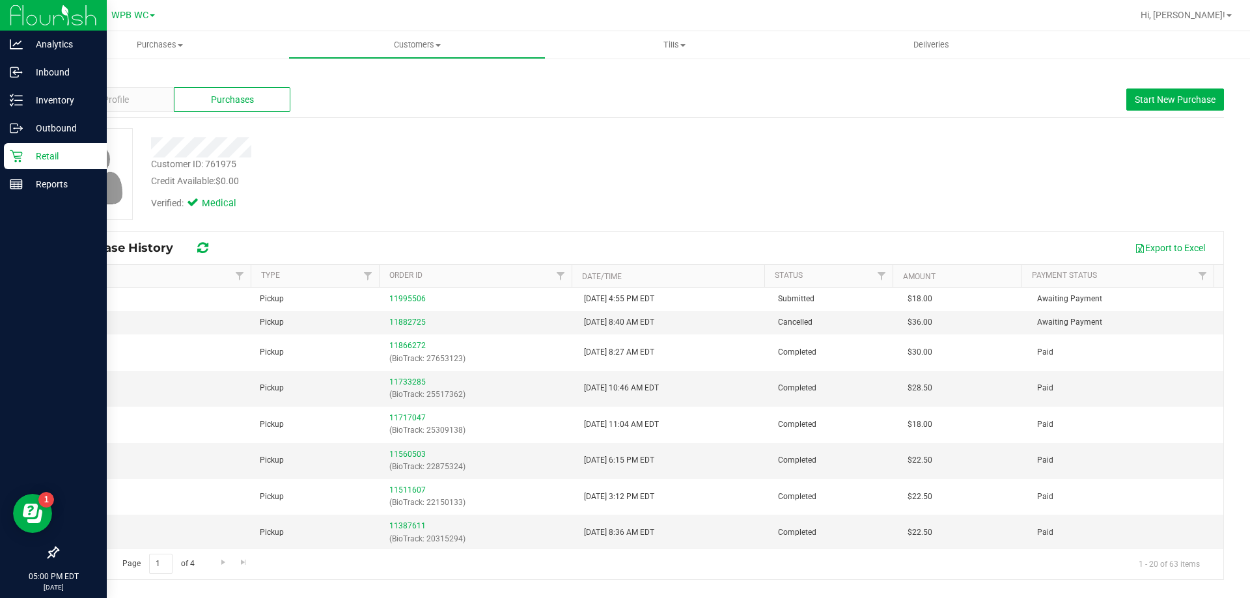
click at [28, 160] on p "Retail" at bounding box center [62, 156] width 78 height 16
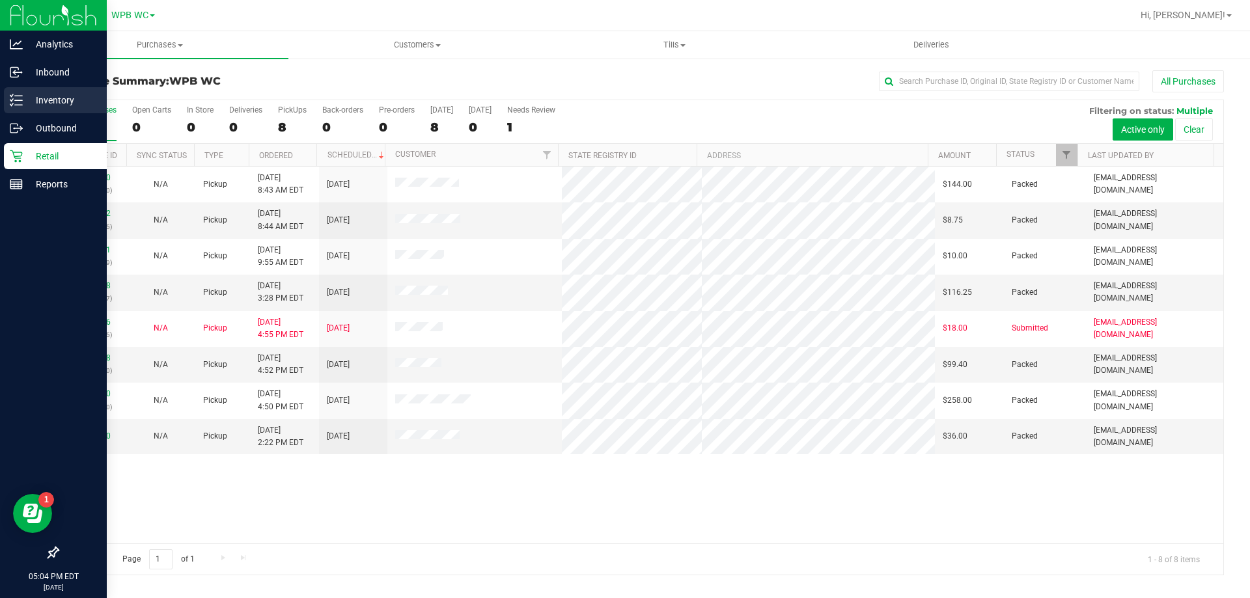
click at [19, 98] on icon at bounding box center [16, 100] width 13 height 13
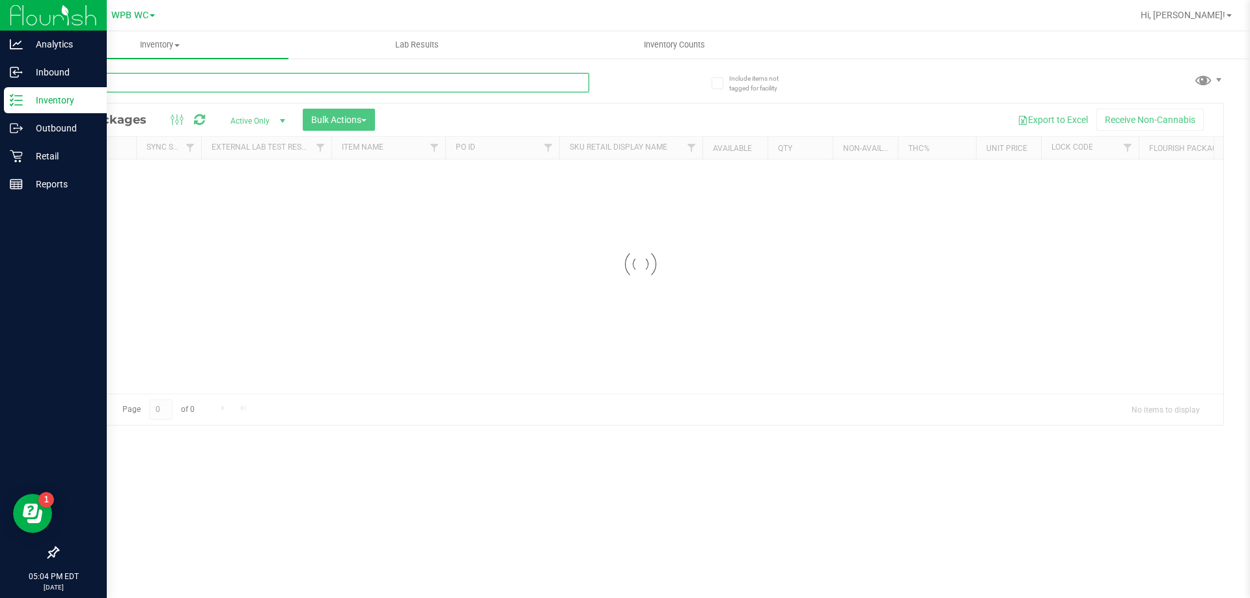
click at [155, 78] on input "text" at bounding box center [323, 83] width 532 height 20
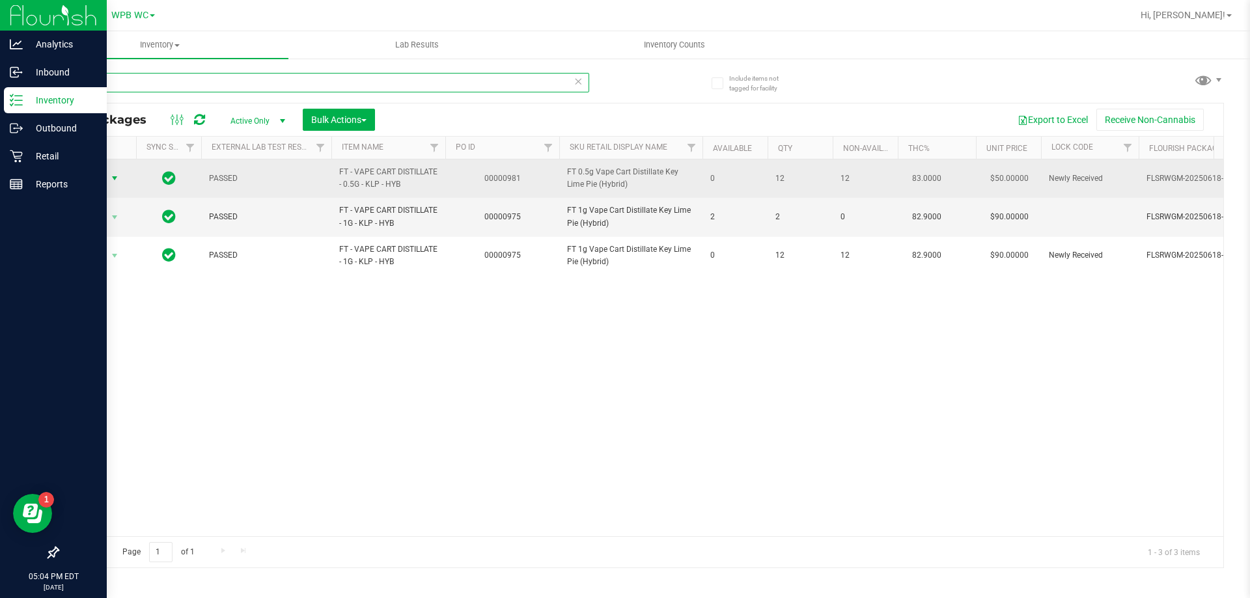
type input "klp"
click at [105, 177] on span "Action" at bounding box center [88, 178] width 35 height 18
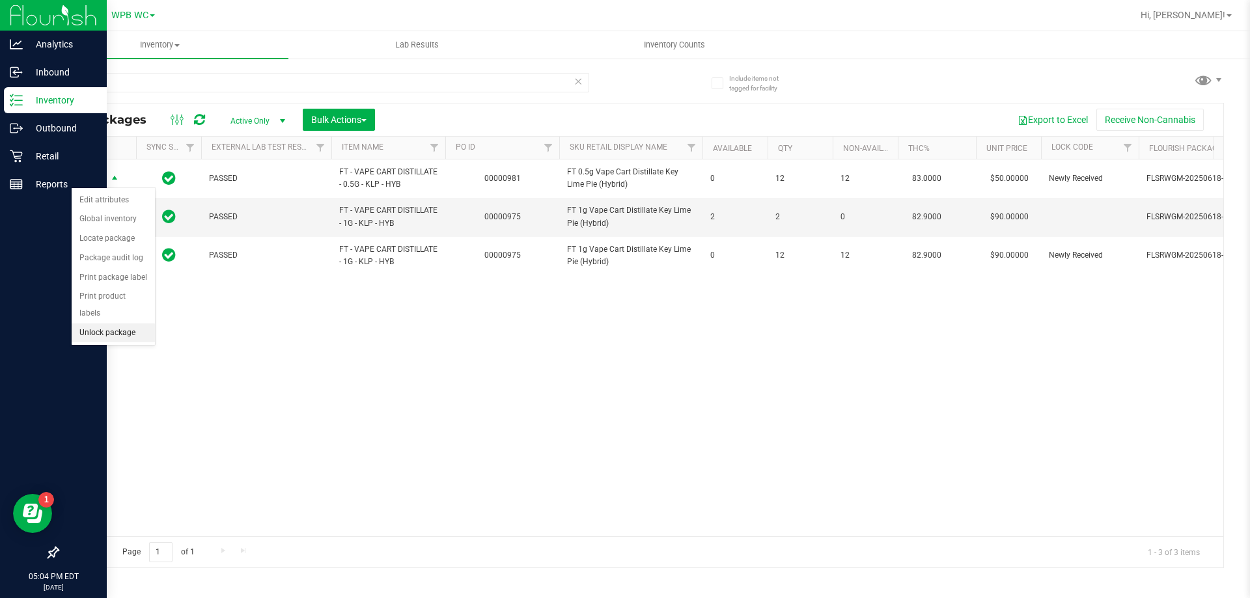
click at [109, 324] on li "Unlock package" at bounding box center [113, 334] width 83 height 20
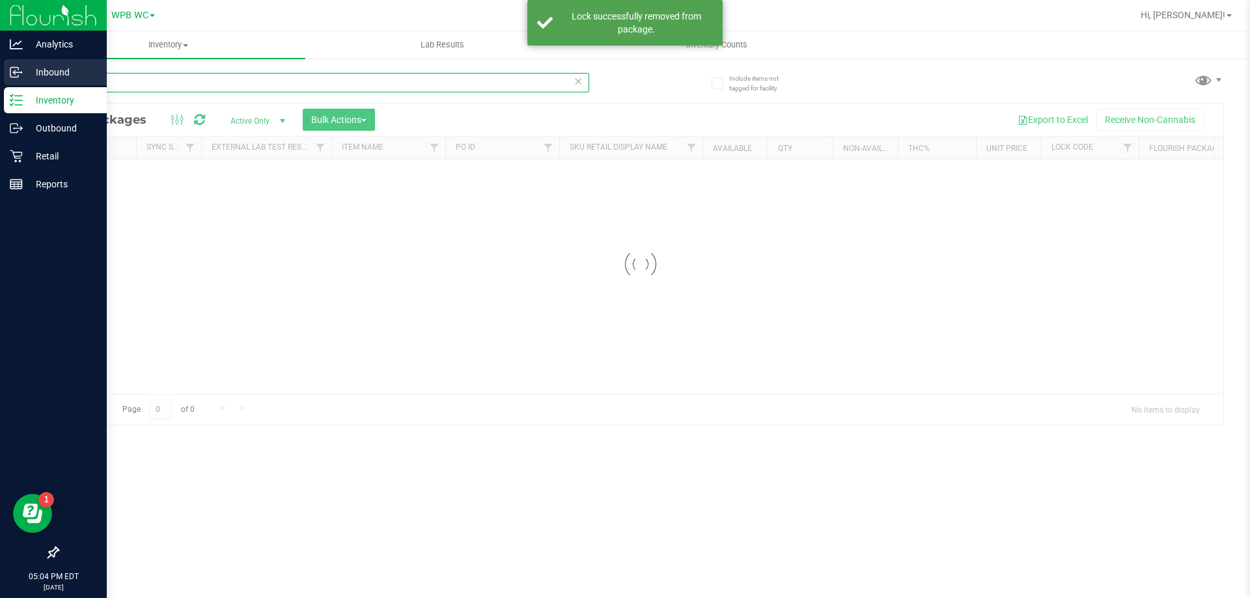
drag, startPoint x: 115, startPoint y: 82, endPoint x: 14, endPoint y: 81, distance: 100.9
click at [14, 81] on div "Analytics Inbound Inventory Outbound Retail Reports 05:04 PM EDT [DATE] 09/23 W…" at bounding box center [625, 299] width 1250 height 598
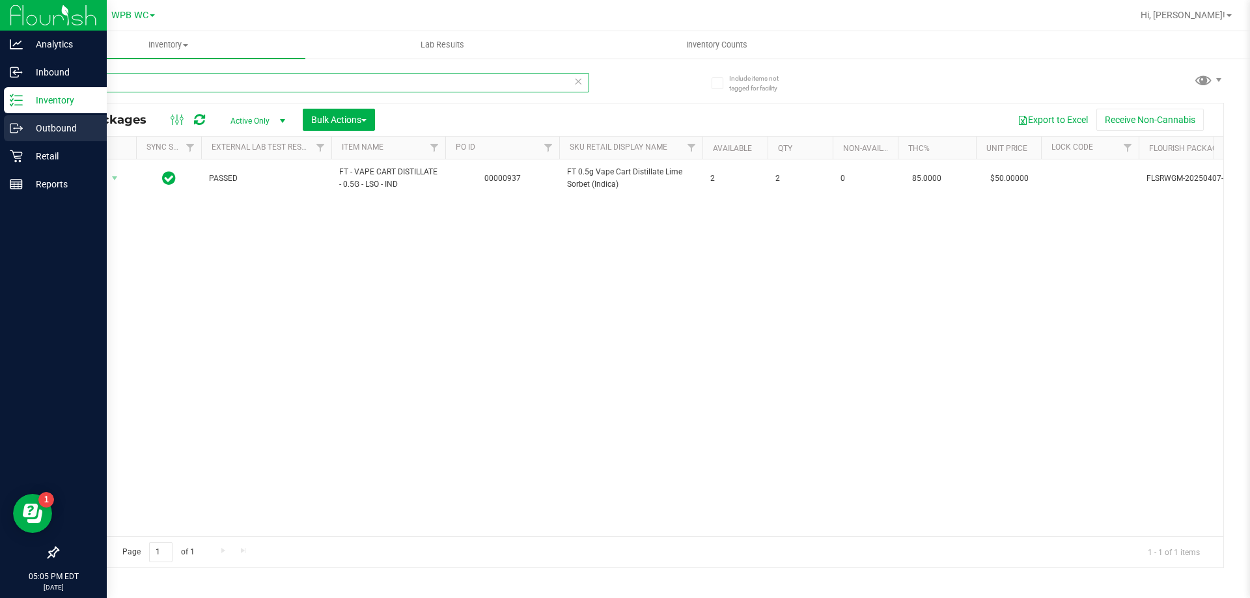
drag, startPoint x: 136, startPoint y: 77, endPoint x: 0, endPoint y: 119, distance: 142.3
click at [0, 119] on div "Analytics Inbound Inventory Outbound Retail Reports 05:05 PM EDT [DATE] 09/23 W…" at bounding box center [625, 299] width 1250 height 598
type input "klp"
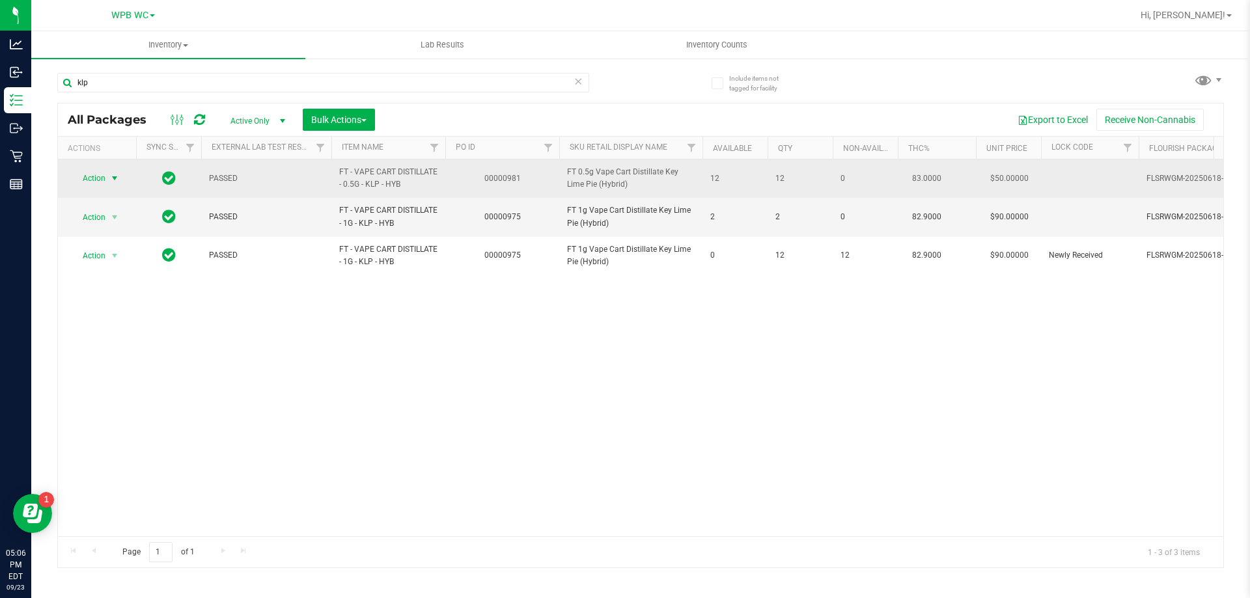
click at [100, 179] on span "Action" at bounding box center [88, 178] width 35 height 18
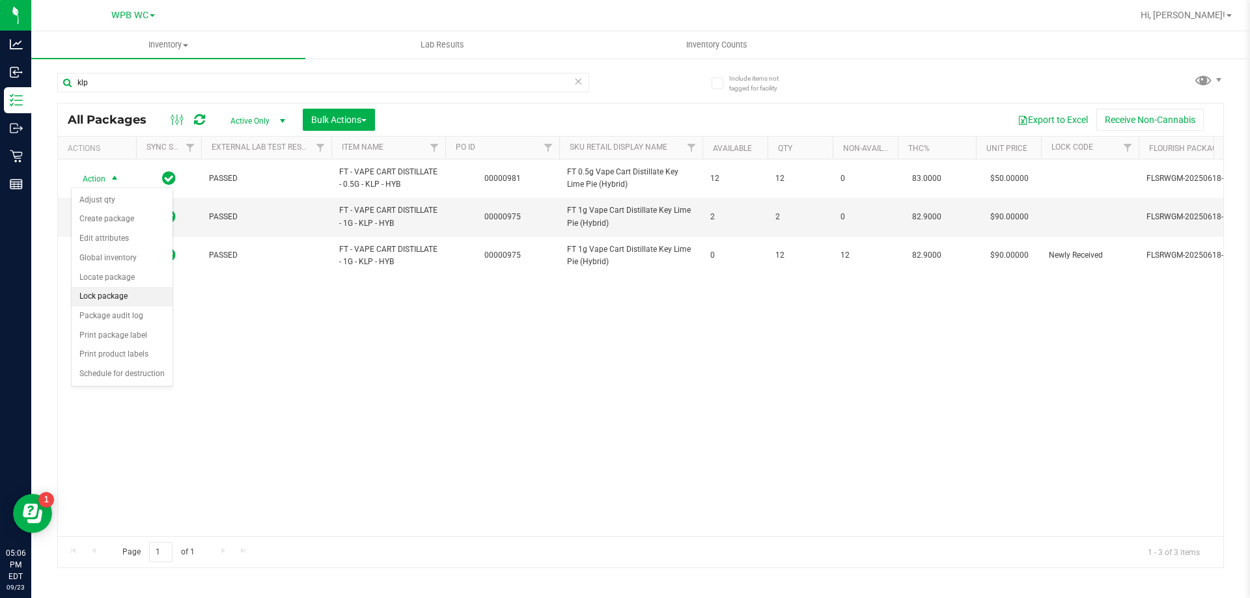
click at [115, 297] on li "Lock package" at bounding box center [122, 297] width 101 height 20
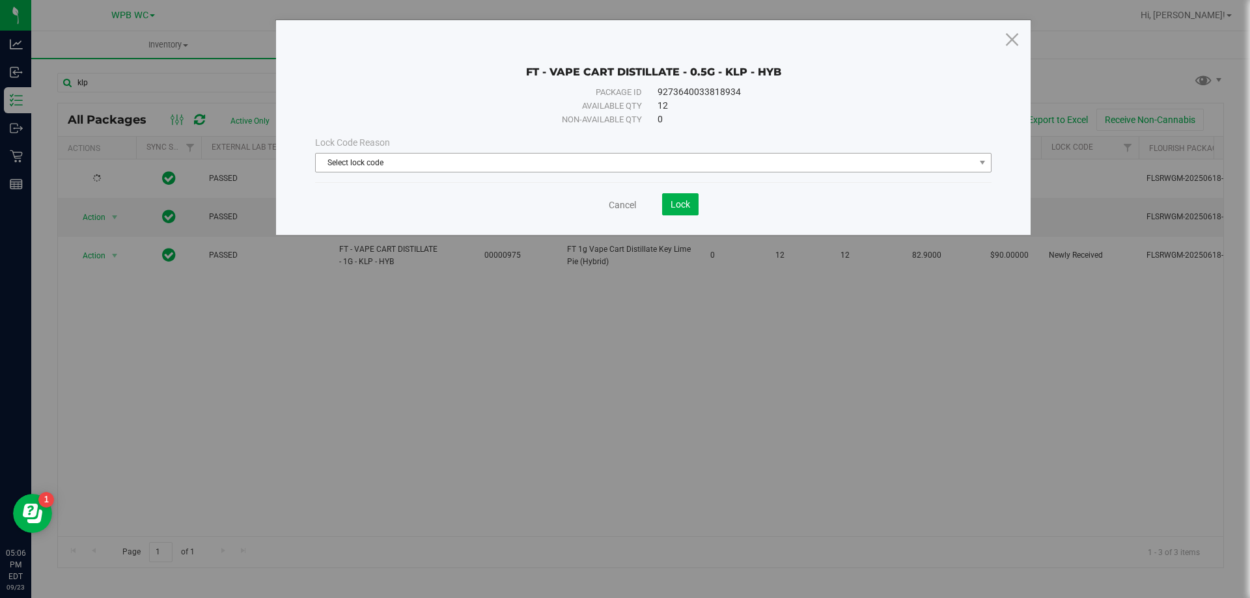
click at [539, 153] on div "Lock Code Reason Select lock code Select lock code Newly Received Administrativ…" at bounding box center [653, 154] width 696 height 36
click at [537, 158] on span "Select lock code" at bounding box center [645, 163] width 659 height 18
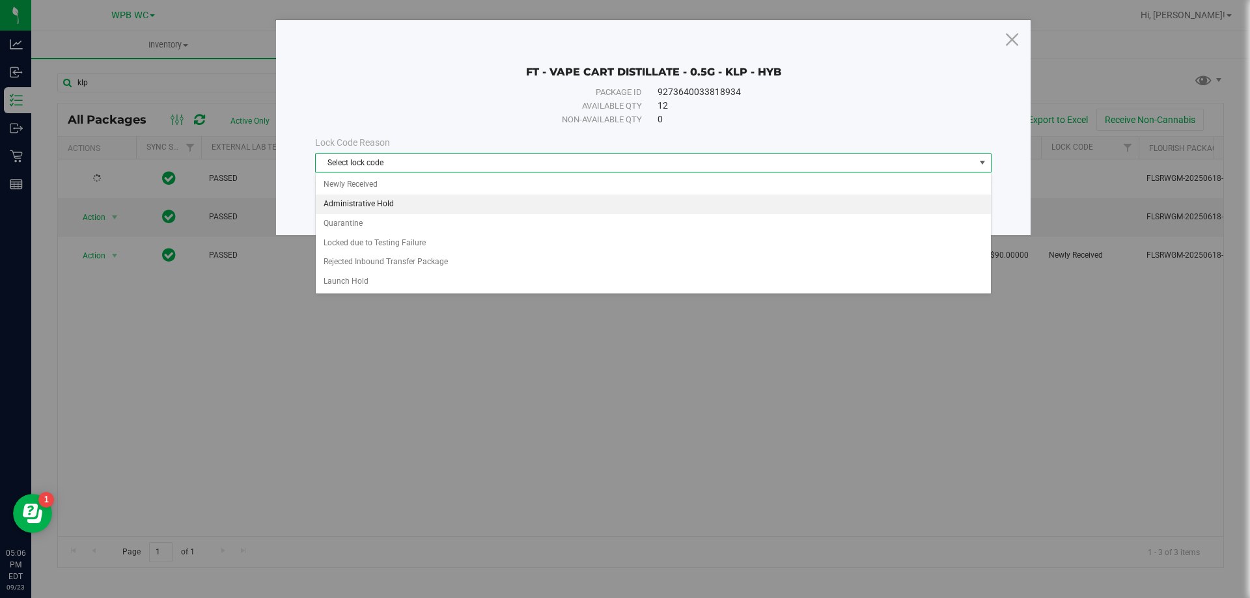
click at [380, 206] on li "Administrative Hold" at bounding box center [653, 205] width 675 height 20
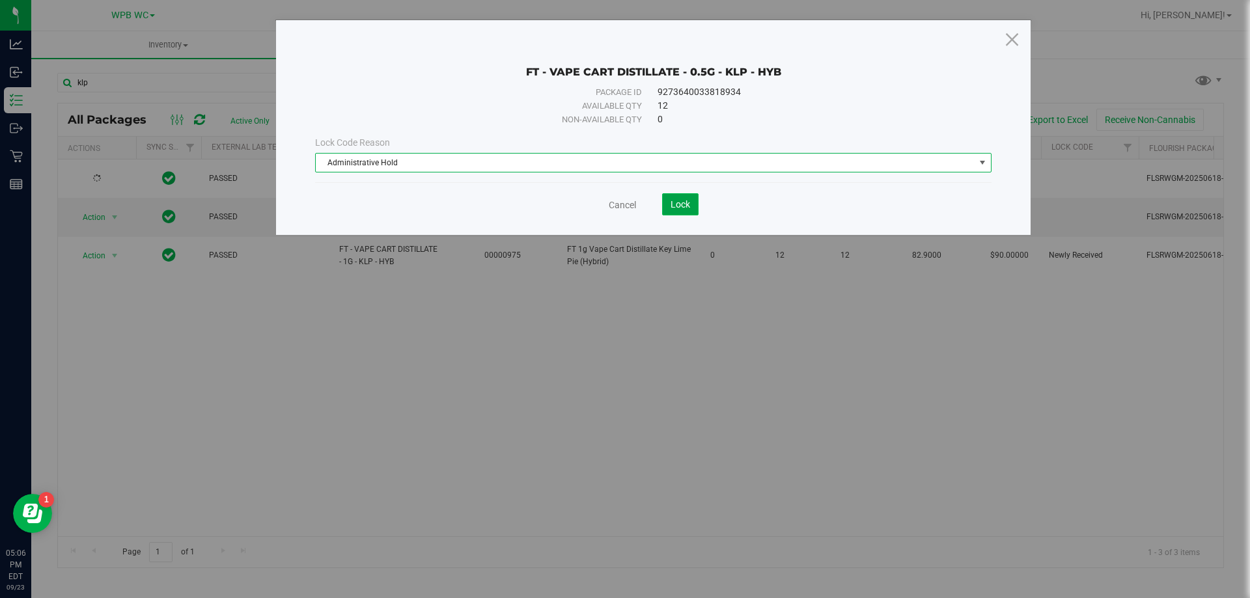
click at [683, 204] on span "Lock" at bounding box center [681, 204] width 20 height 10
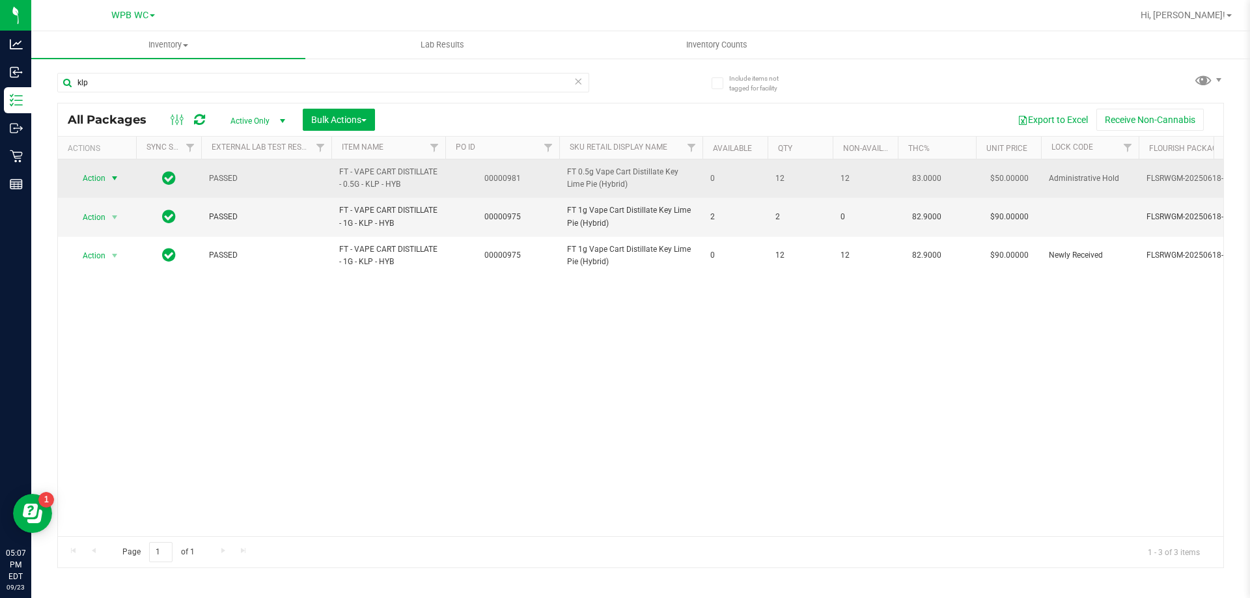
click at [92, 182] on span "Action" at bounding box center [88, 178] width 35 height 18
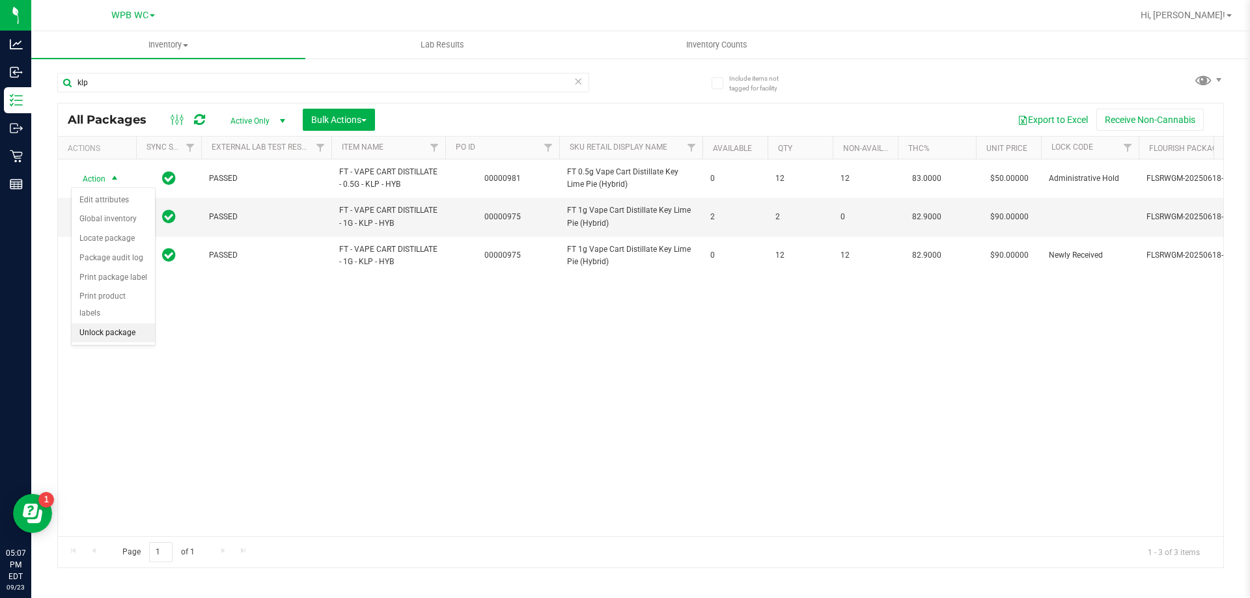
click at [111, 324] on li "Unlock package" at bounding box center [113, 334] width 83 height 20
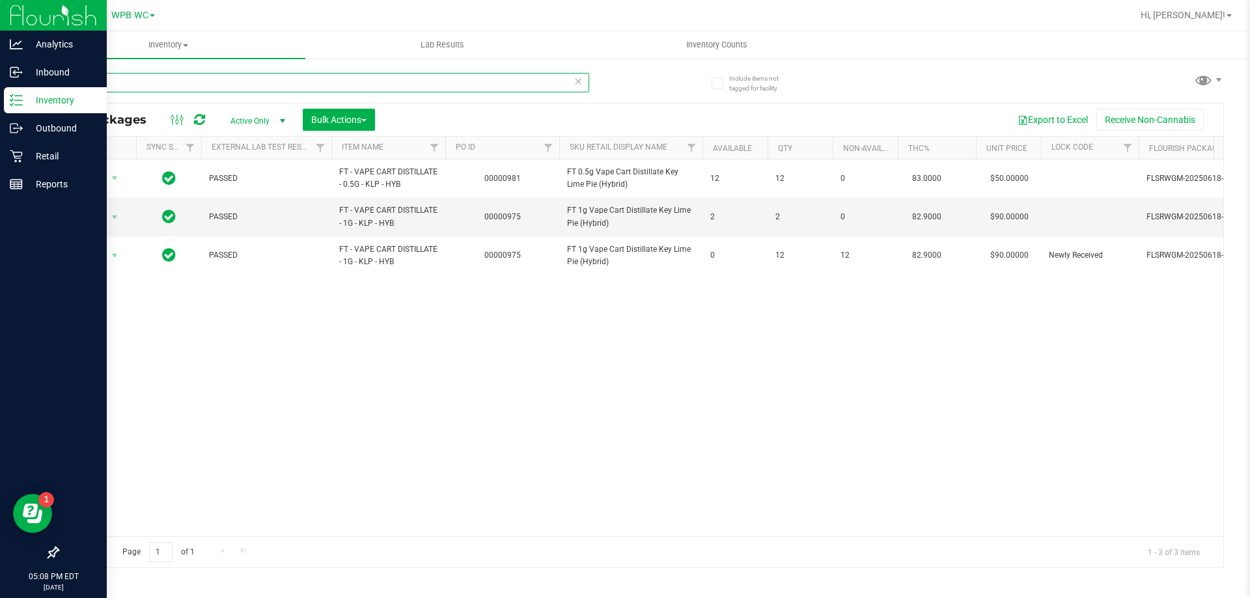
drag, startPoint x: 147, startPoint y: 82, endPoint x: 0, endPoint y: 97, distance: 147.3
click at [0, 97] on div "Analytics Inbound Inventory Outbound Retail Reports 05:08 PM EDT [DATE] 09/23 W…" at bounding box center [625, 299] width 1250 height 598
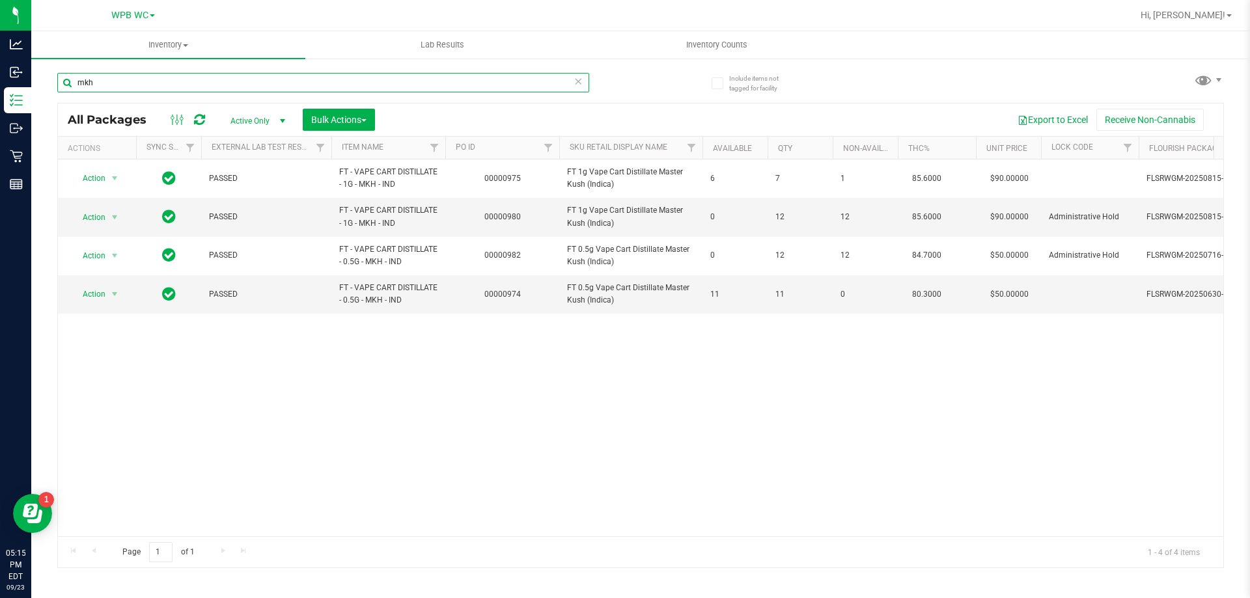
type input "mkh"
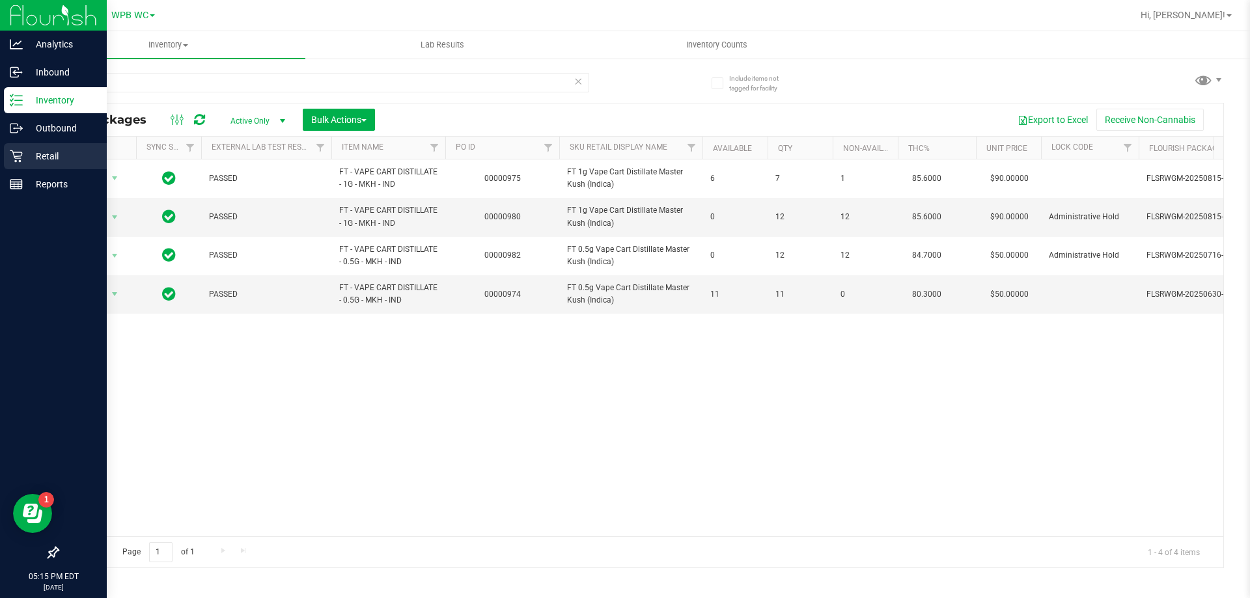
click at [25, 149] on p "Retail" at bounding box center [62, 156] width 78 height 16
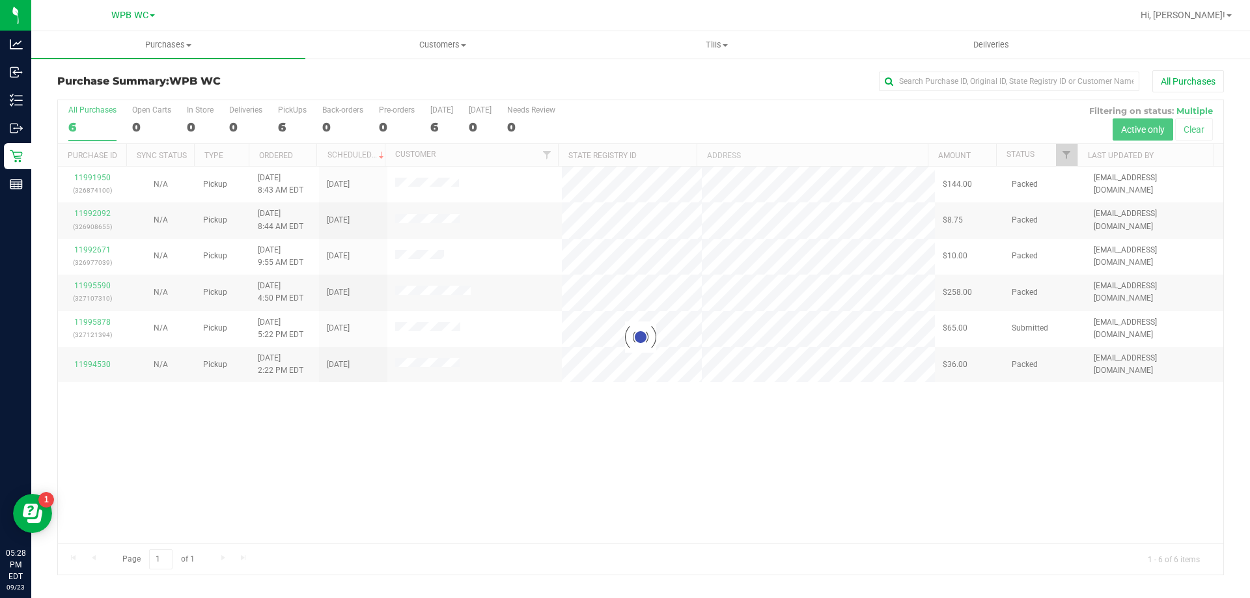
click at [100, 323] on div at bounding box center [641, 337] width 1166 height 475
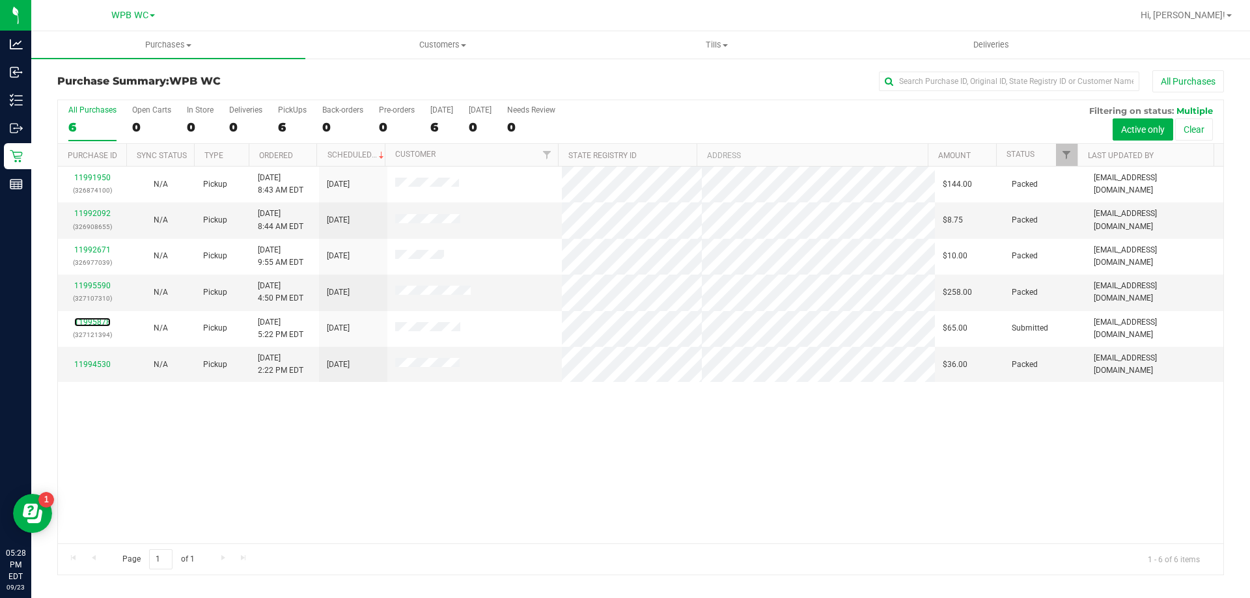
click at [98, 322] on link "11995878" at bounding box center [92, 322] width 36 height 9
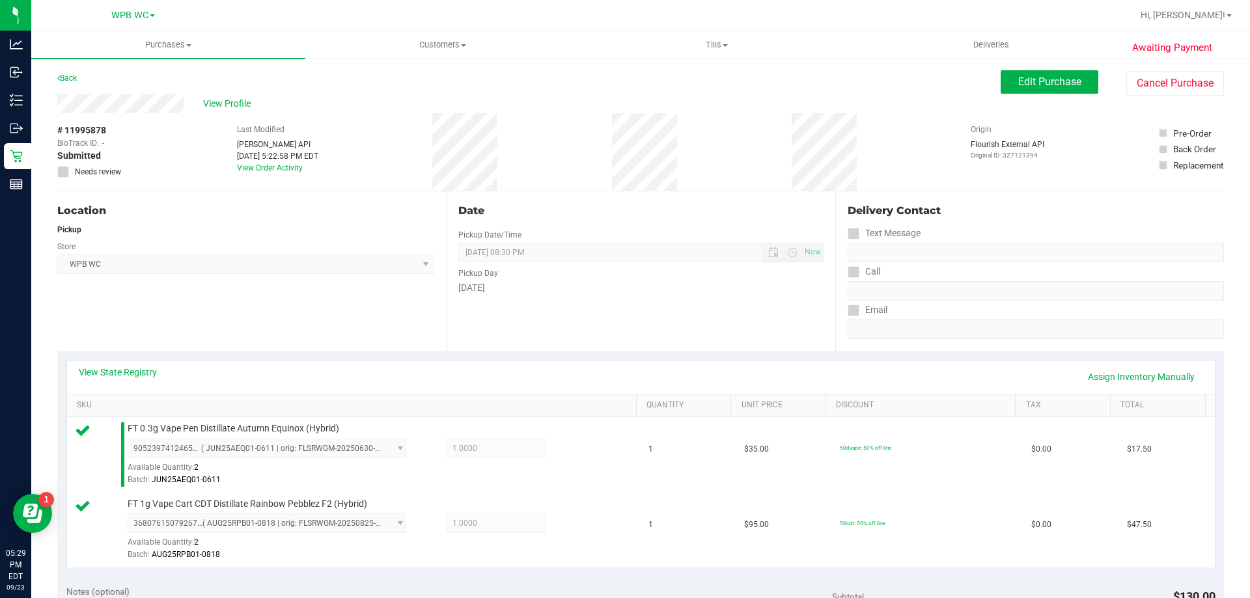
scroll to position [260, 0]
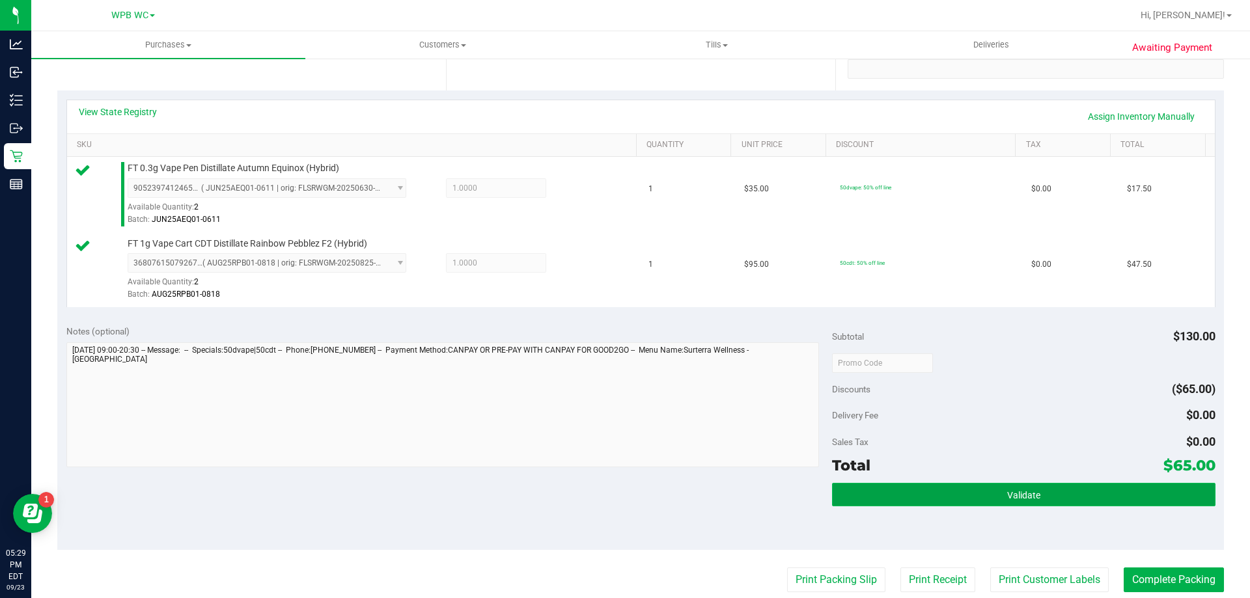
click at [997, 484] on button "Validate" at bounding box center [1023, 494] width 383 height 23
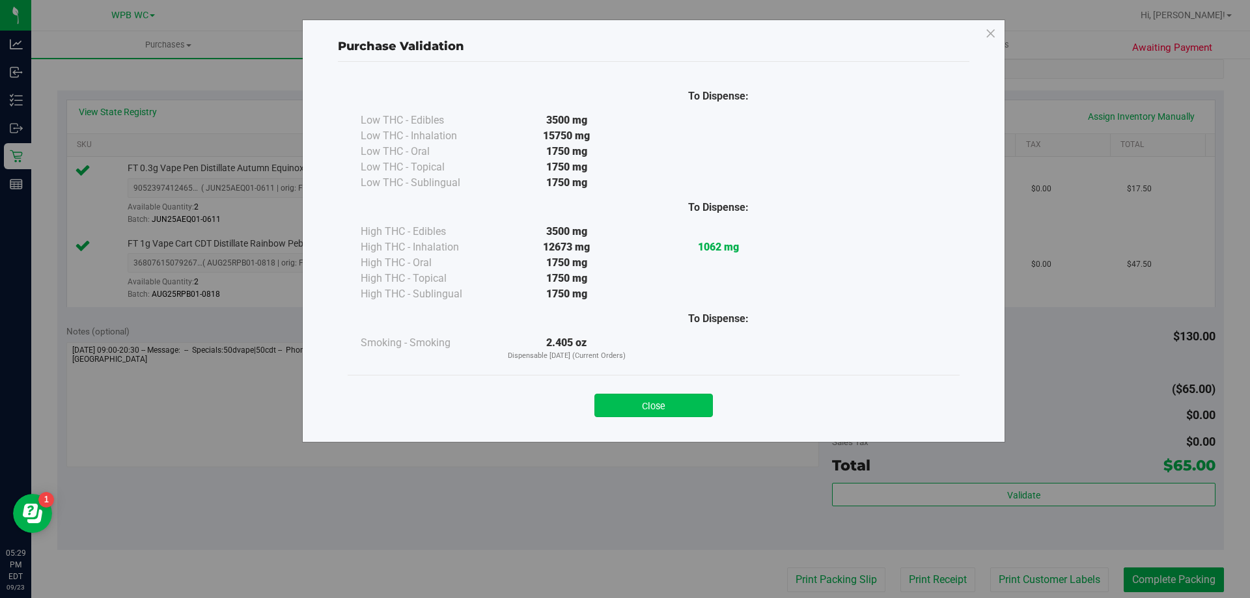
click at [683, 400] on button "Close" at bounding box center [654, 405] width 119 height 23
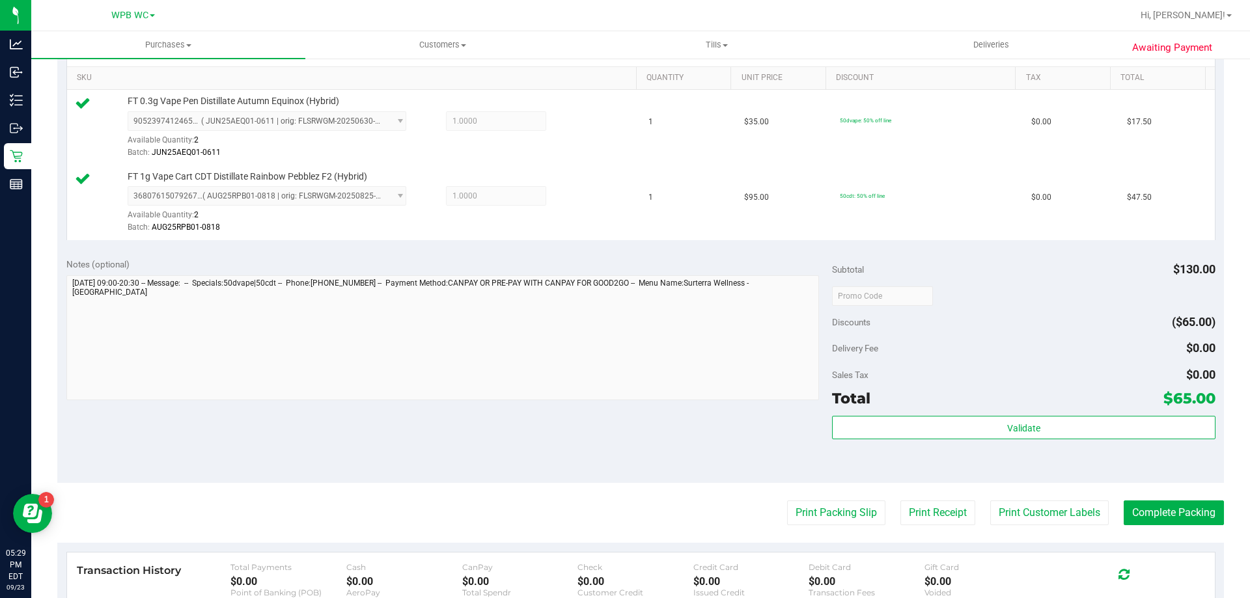
scroll to position [391, 0]
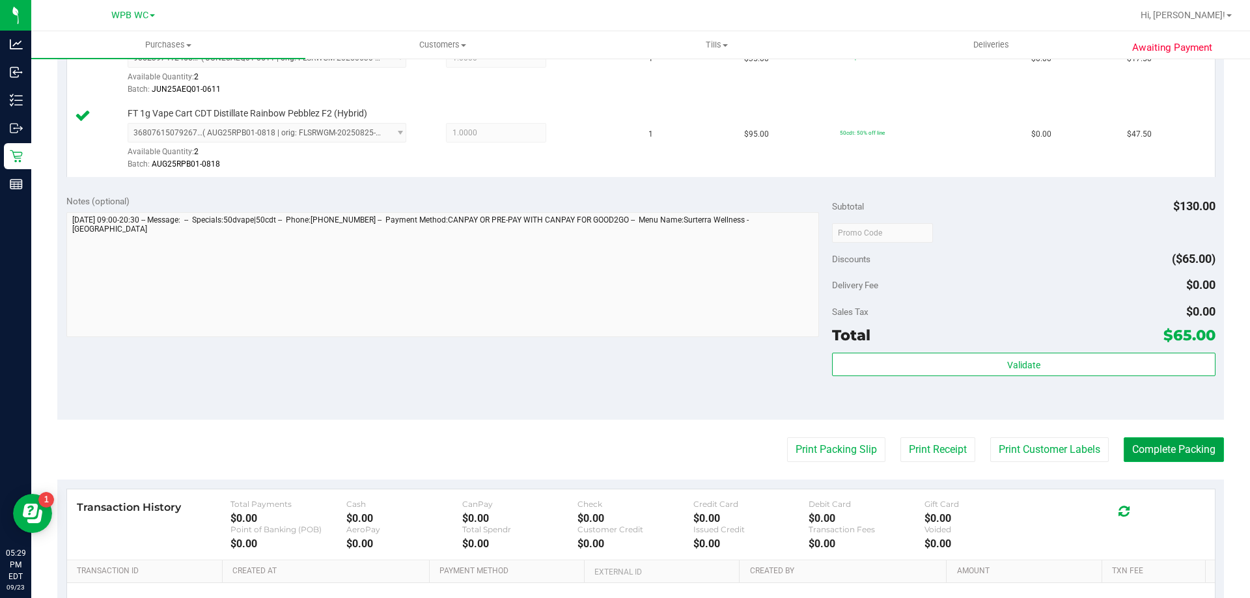
click at [1163, 455] on button "Complete Packing" at bounding box center [1174, 450] width 100 height 25
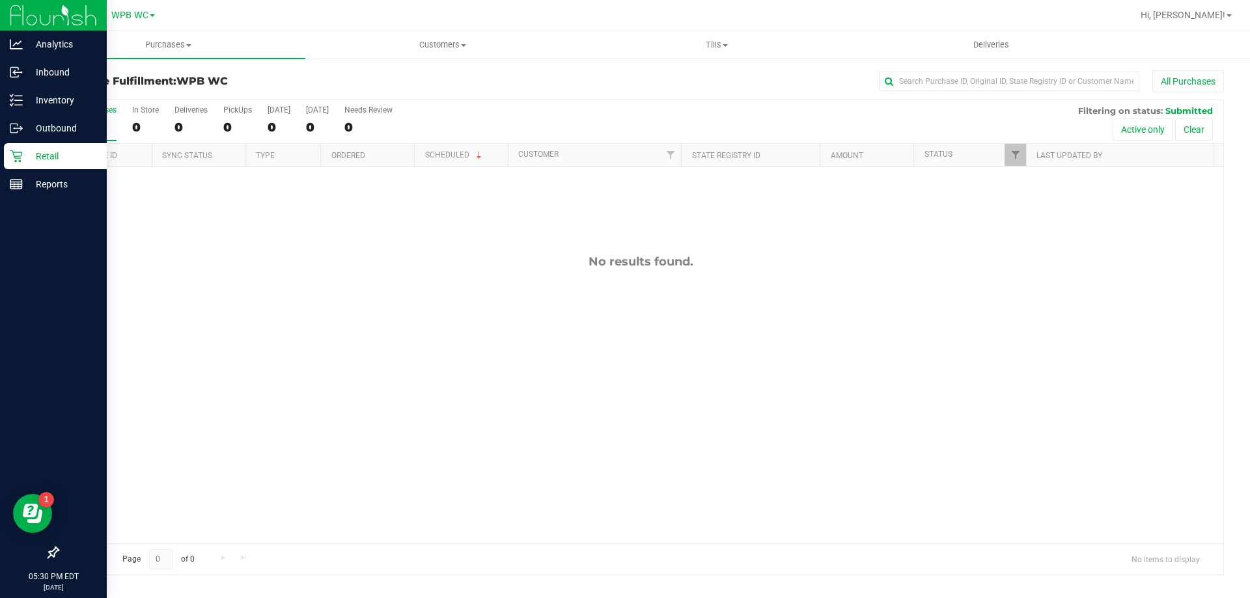
click at [8, 161] on div "Retail" at bounding box center [55, 156] width 103 height 26
